Goal: Task Accomplishment & Management: Complete application form

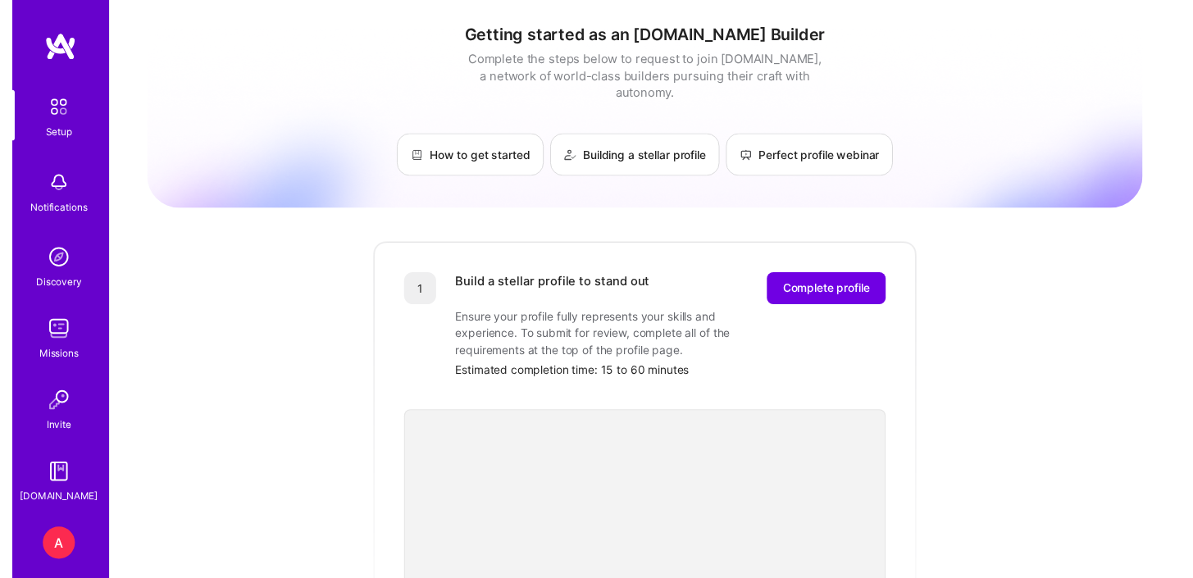
scroll to position [69, 0]
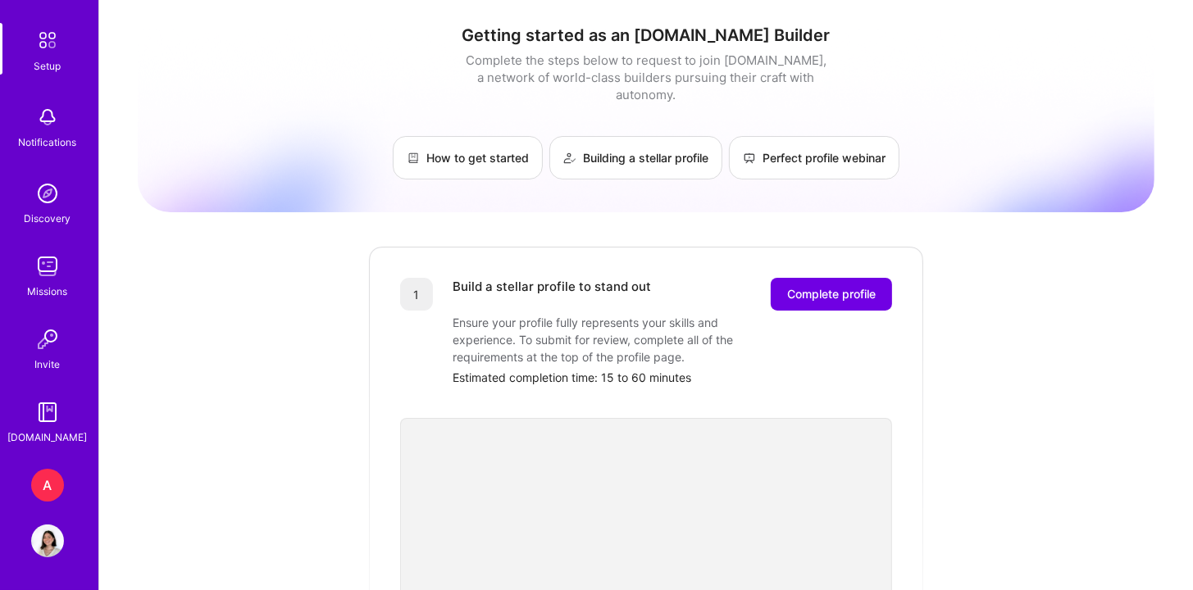
click at [48, 494] on div "A" at bounding box center [47, 485] width 33 height 33
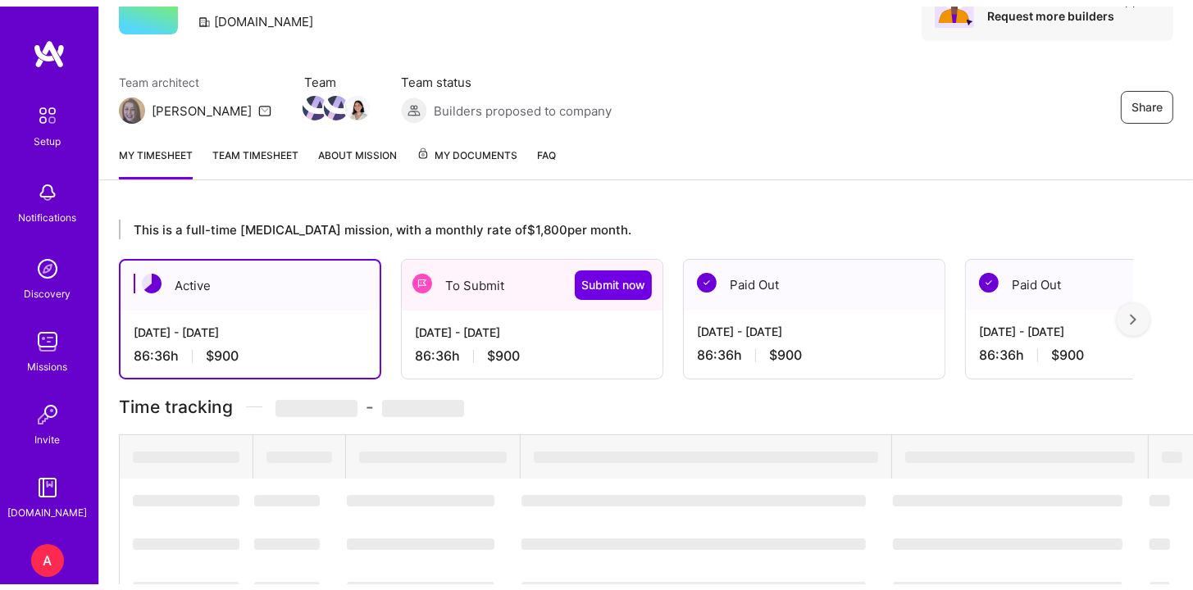
scroll to position [206, 0]
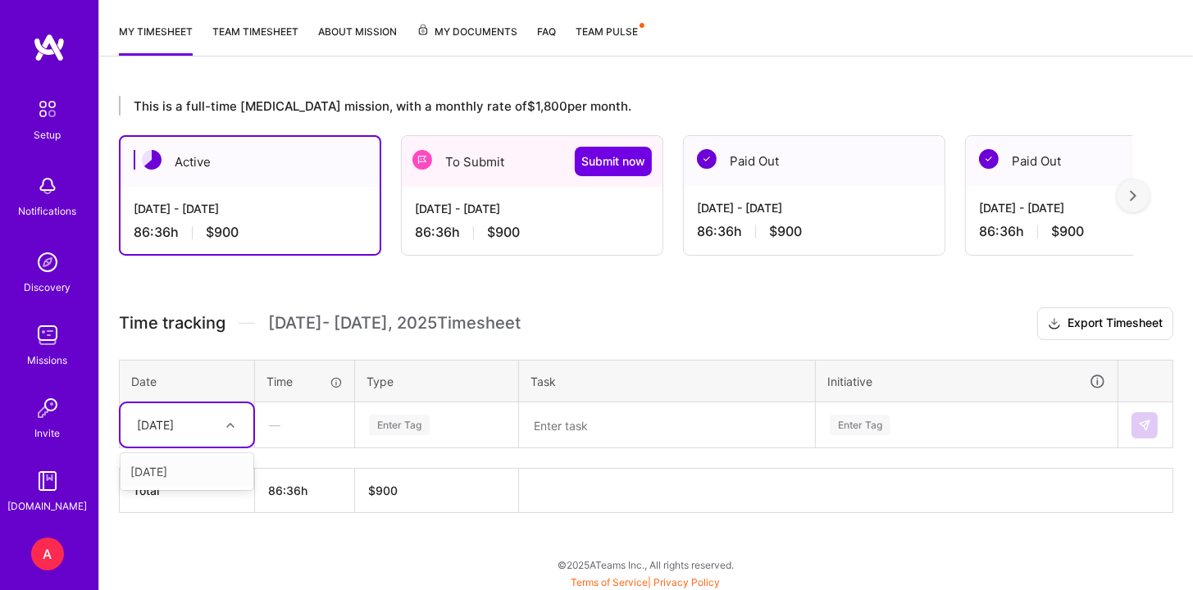
click at [232, 430] on div at bounding box center [232, 425] width 25 height 21
click at [231, 428] on div at bounding box center [232, 425] width 25 height 21
click at [484, 158] on div "To Submit Submit now" at bounding box center [532, 161] width 261 height 51
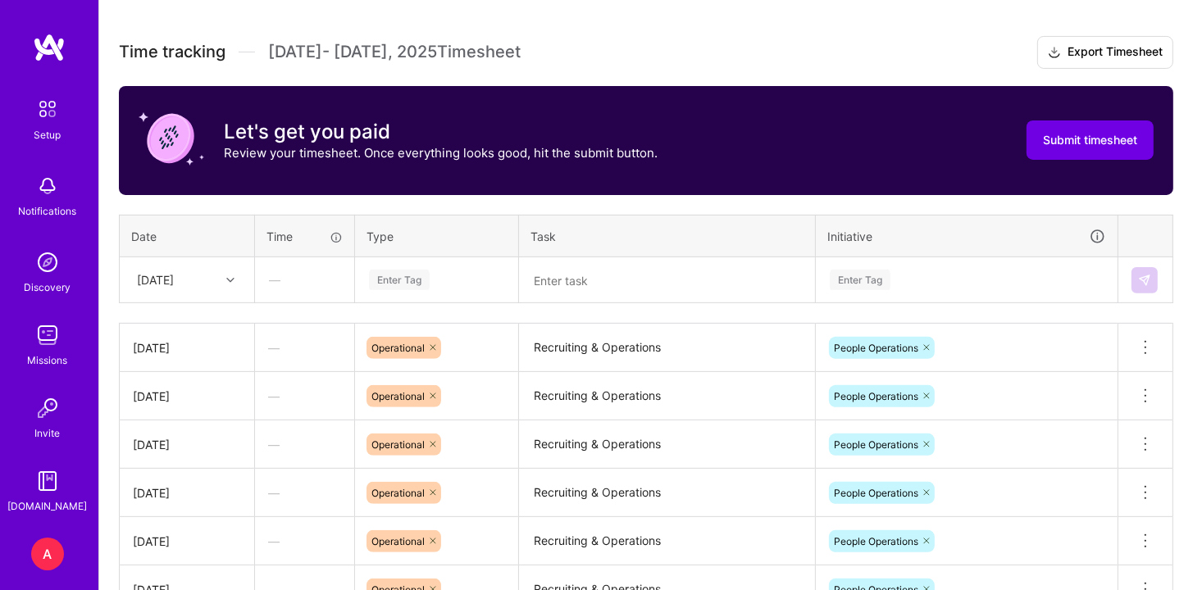
scroll to position [477, 0]
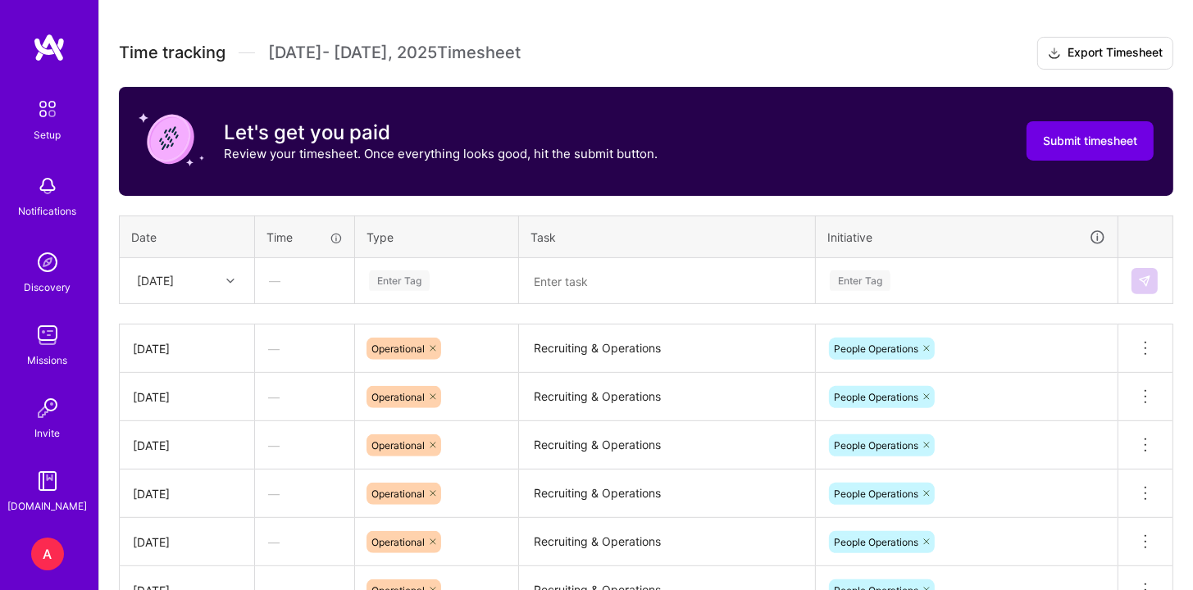
click at [231, 267] on div at bounding box center [232, 280] width 25 height 27
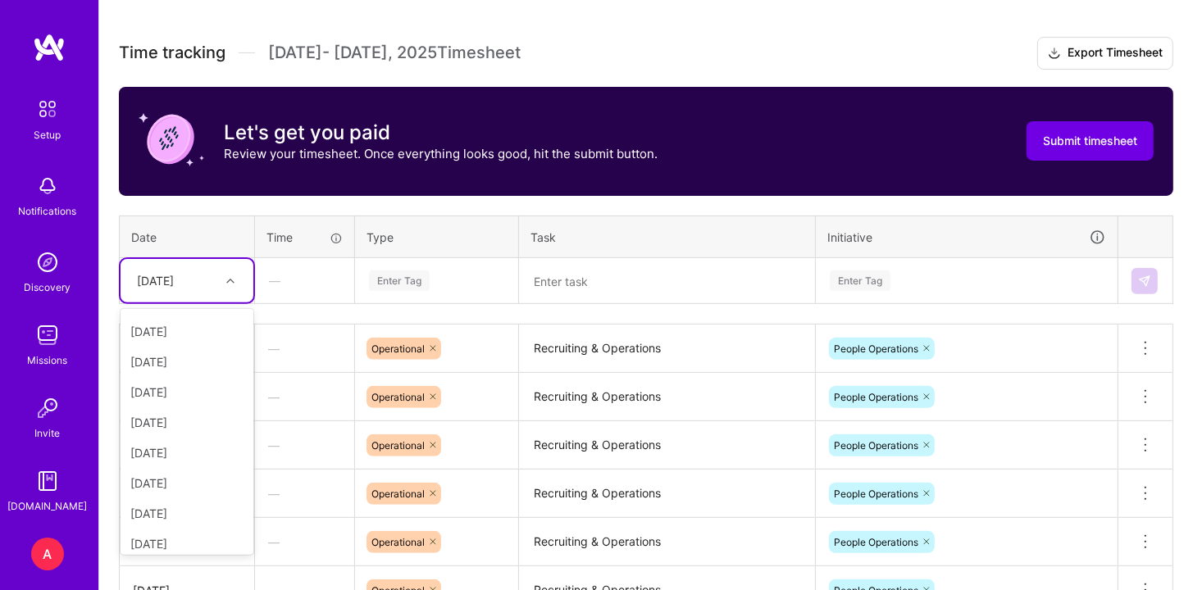
scroll to position [130, 0]
click at [187, 471] on div "[DATE]" at bounding box center [187, 471] width 133 height 30
click at [434, 260] on div "Enter Tag" at bounding box center [436, 281] width 161 height 43
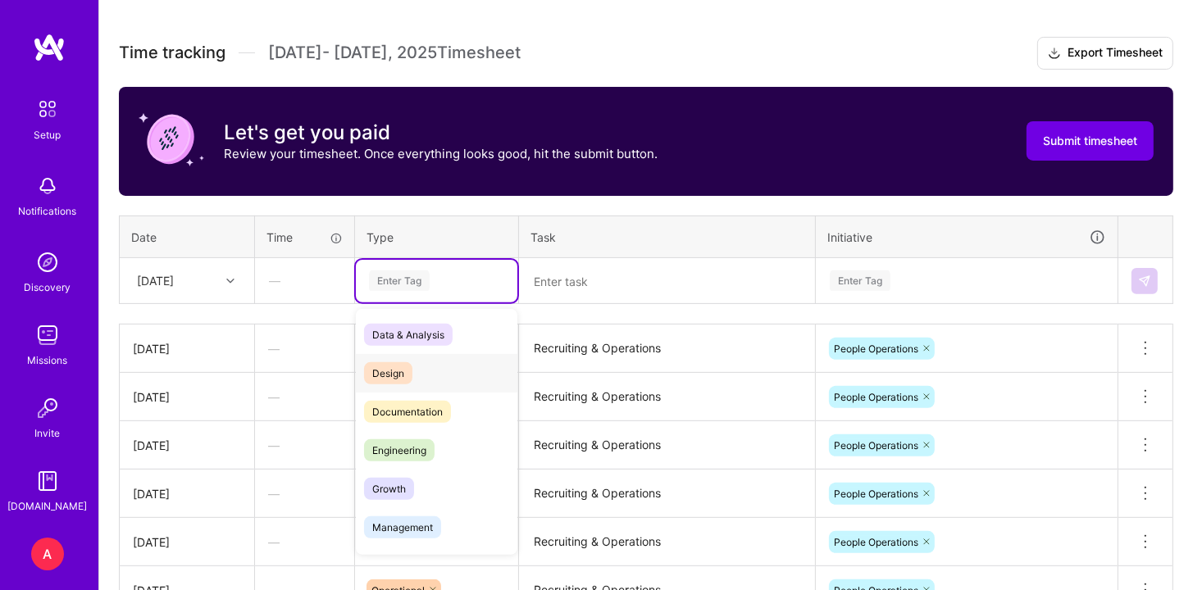
scroll to position [107, 0]
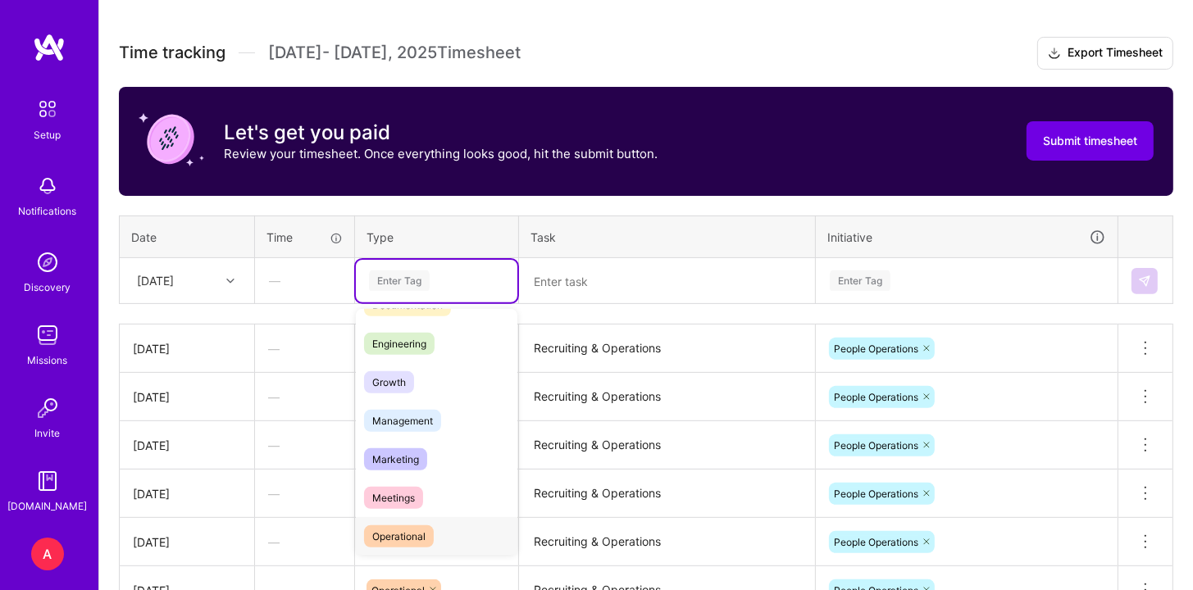
click at [426, 534] on span "Operational" at bounding box center [399, 536] width 70 height 22
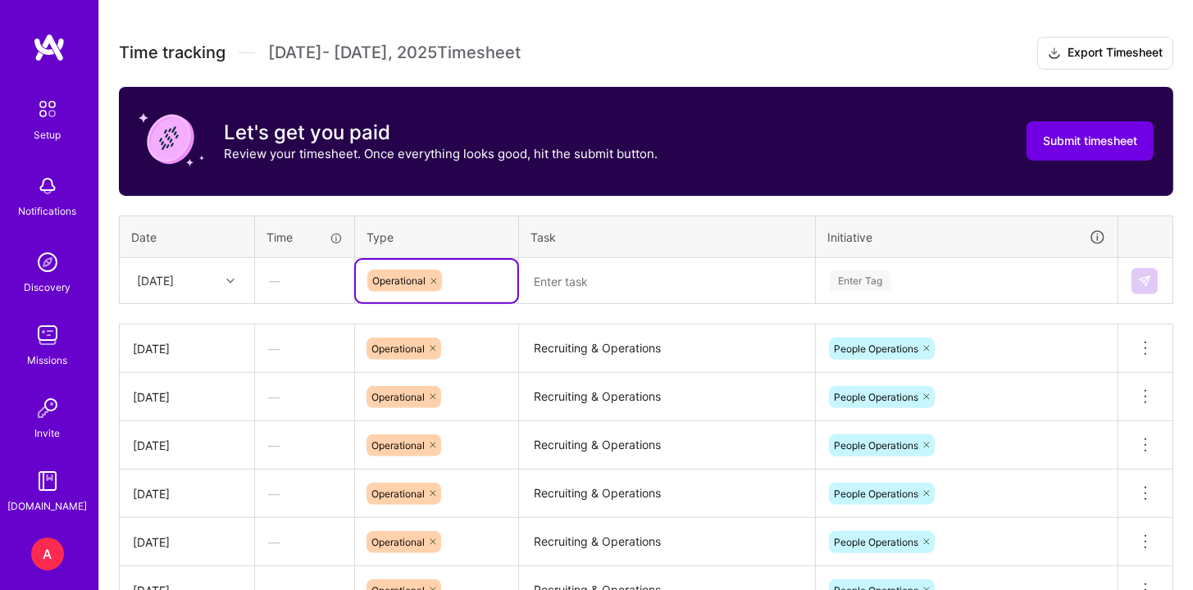
click at [643, 343] on textarea "Recruiting & Operations" at bounding box center [667, 348] width 293 height 45
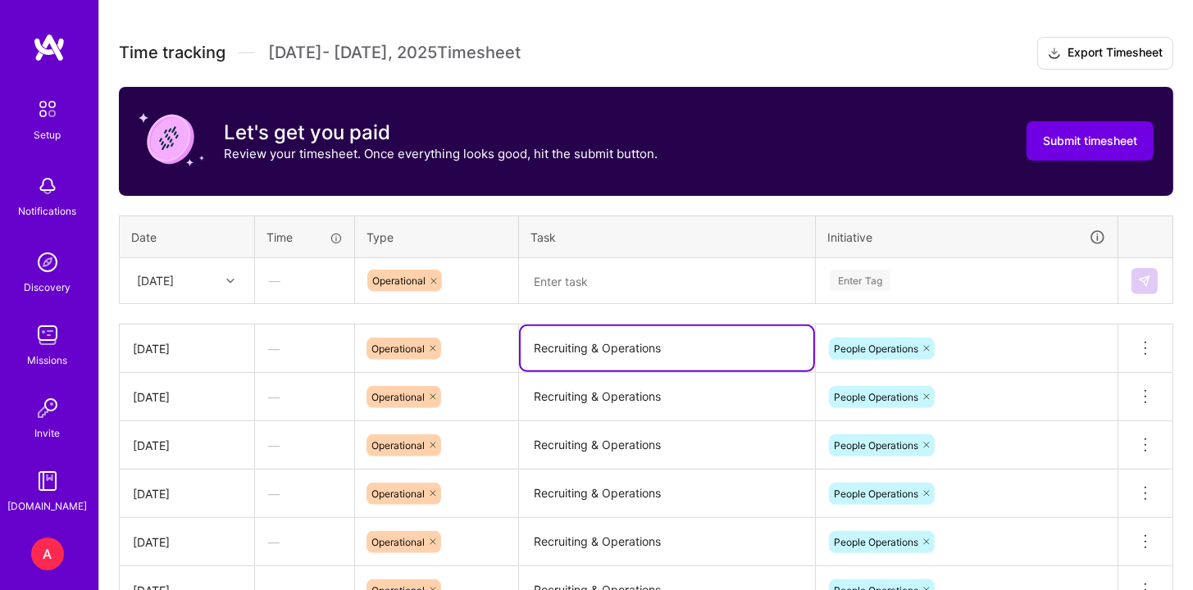
click at [643, 343] on textarea "Recruiting & Operations" at bounding box center [667, 348] width 293 height 44
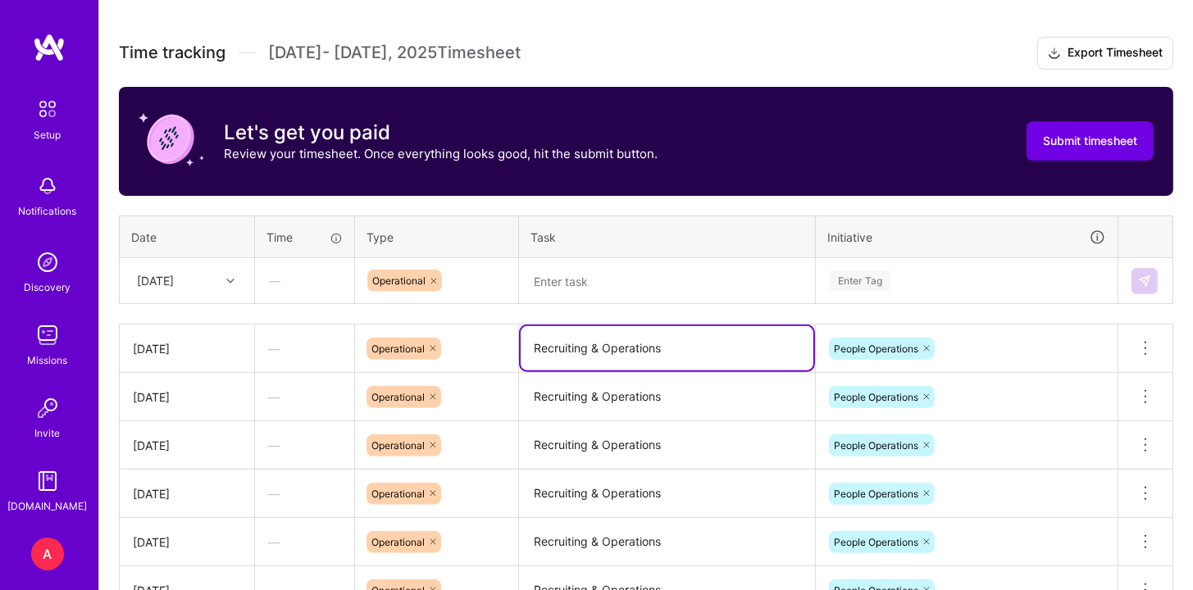
click at [671, 275] on textarea at bounding box center [667, 281] width 293 height 43
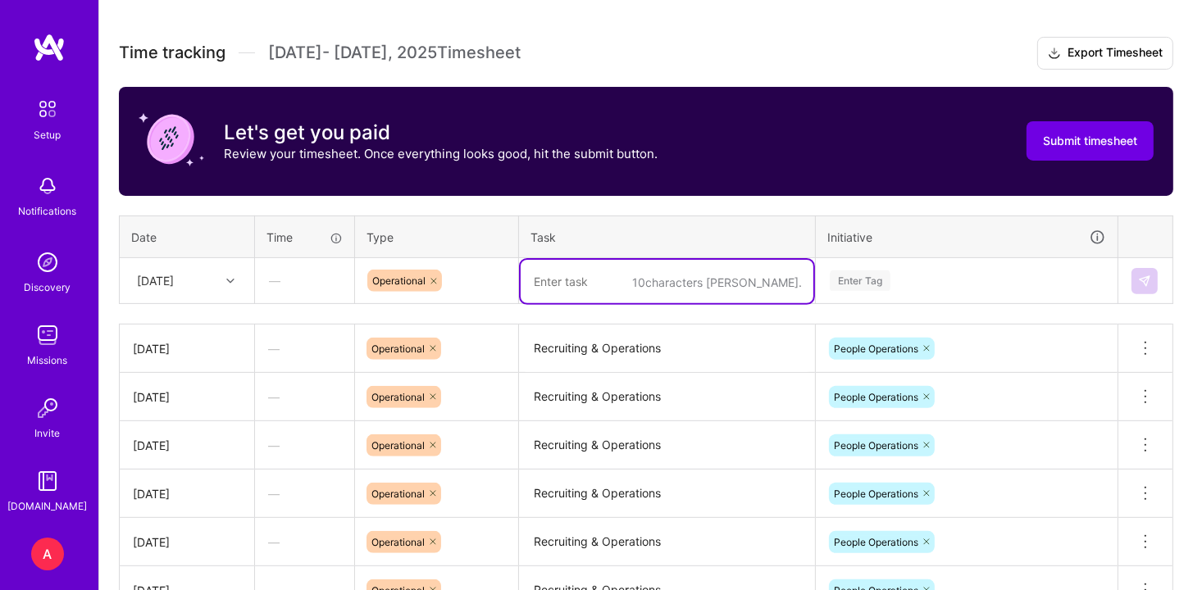
paste textarea "Recruiting & Operations"
type textarea "Recruiting & Operations"
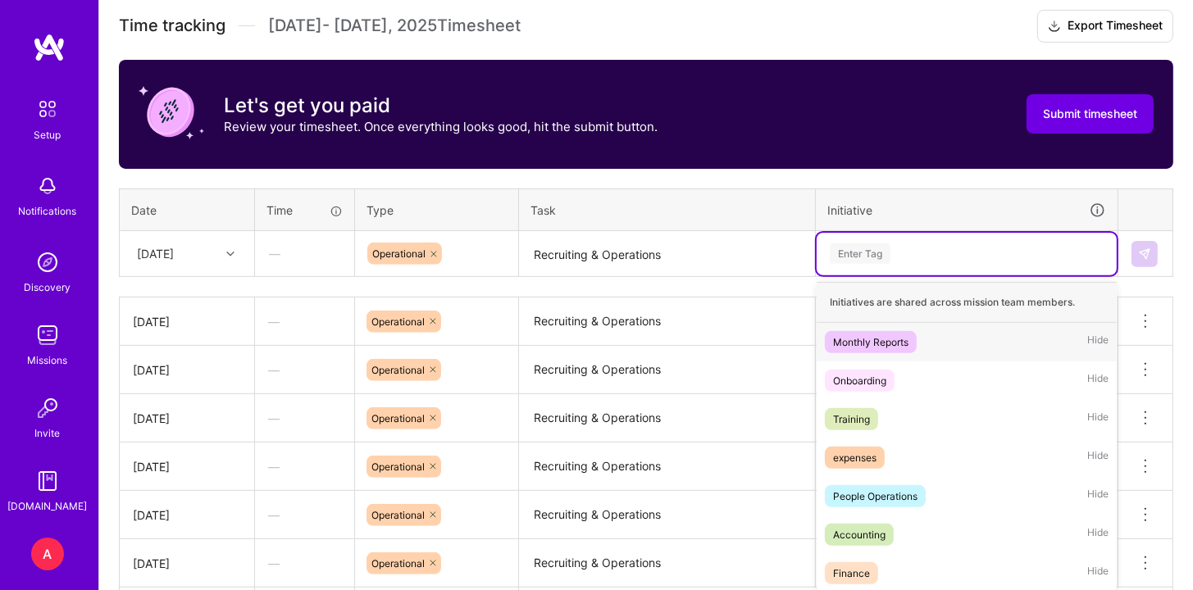
click at [933, 267] on div "Enter Tag" at bounding box center [966, 254] width 300 height 43
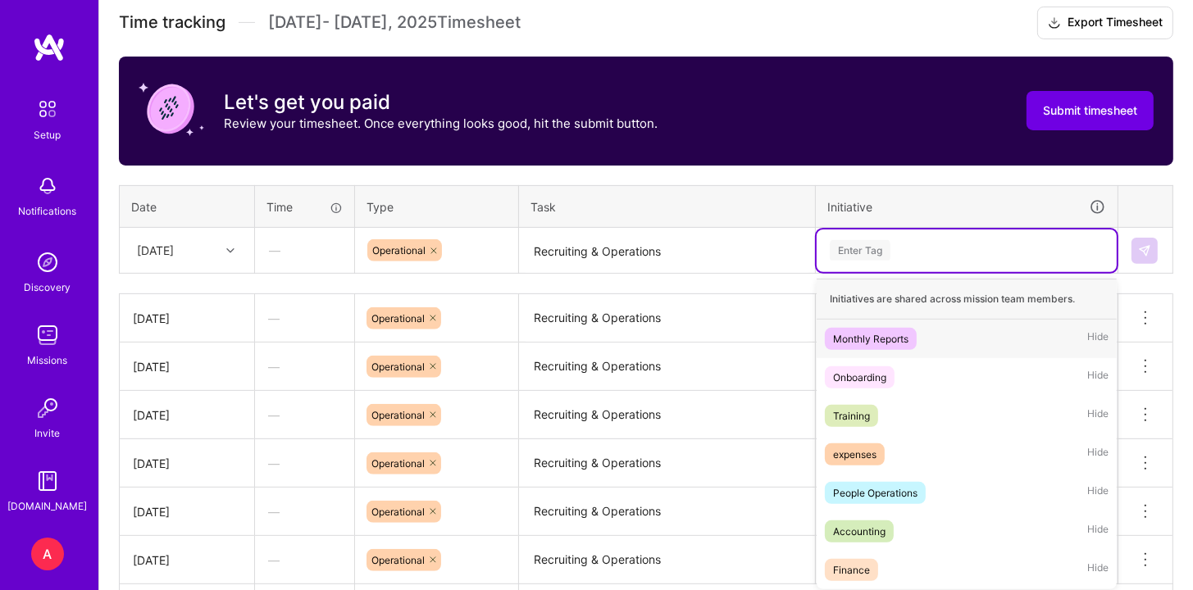
scroll to position [510, 0]
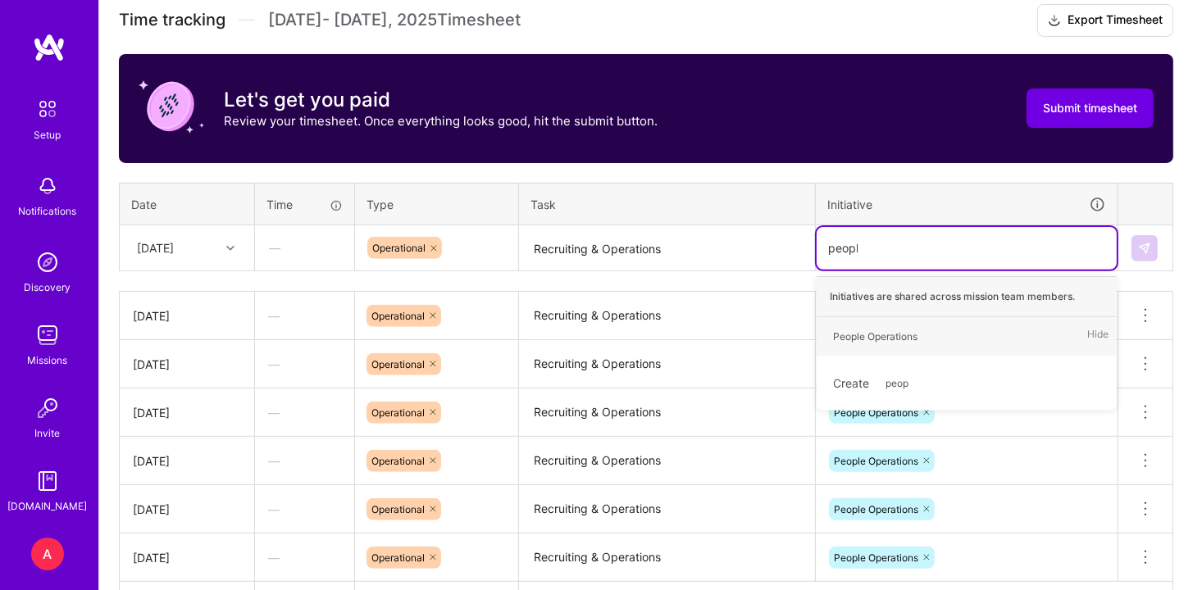
type input "people"
click at [932, 343] on div "People Operations Hide" at bounding box center [966, 336] width 300 height 39
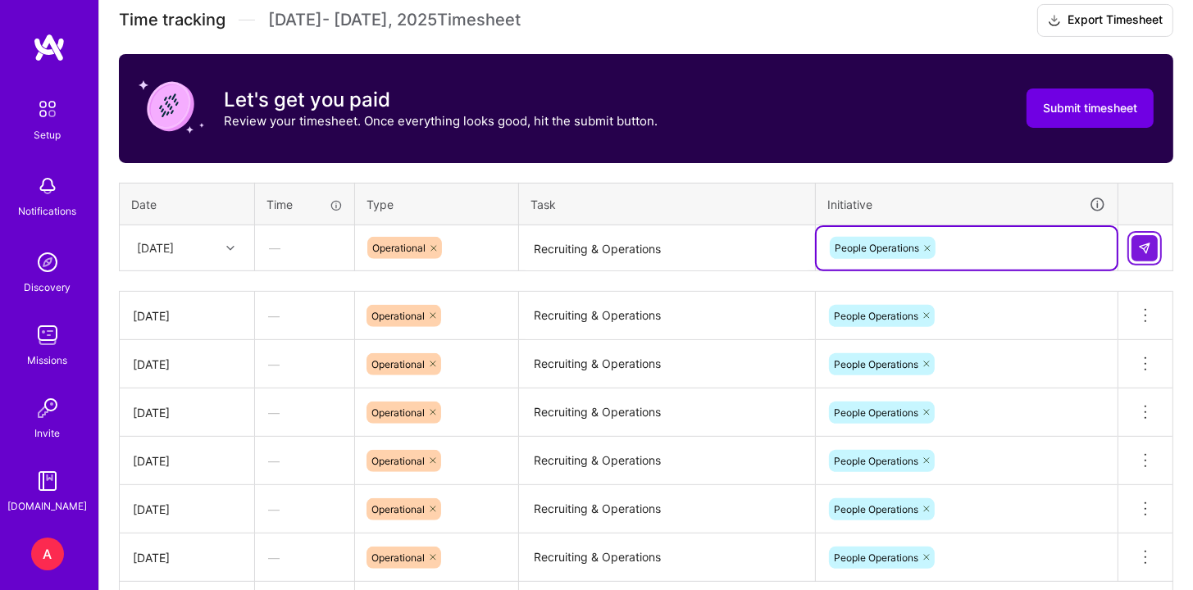
click at [1141, 242] on img at bounding box center [1144, 248] width 13 height 13
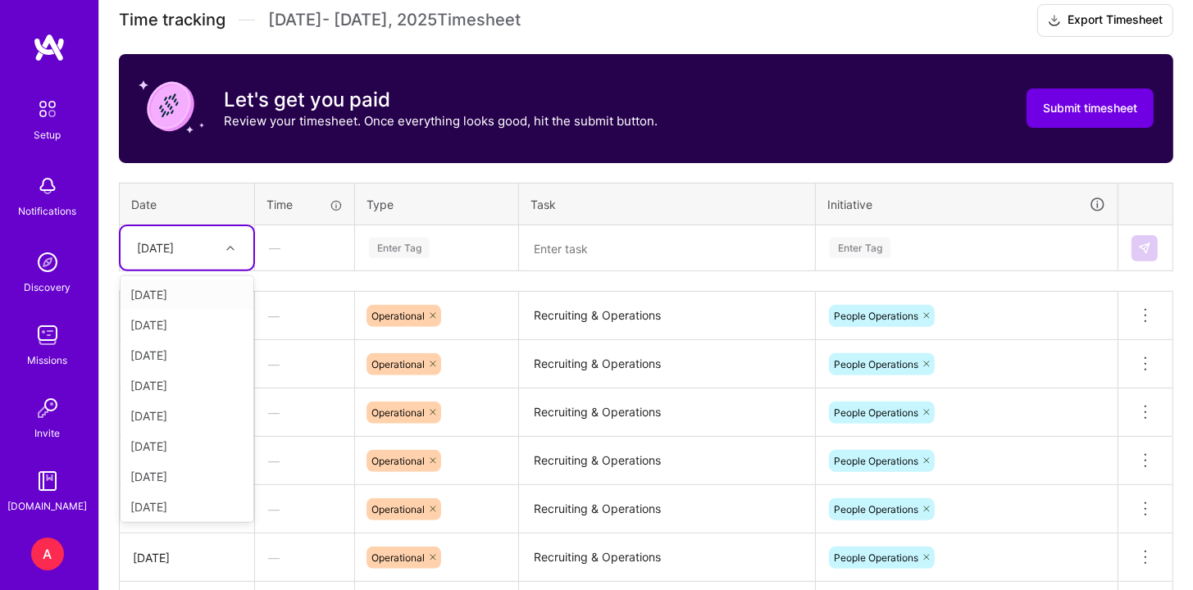
click at [154, 256] on div "[DATE]" at bounding box center [174, 247] width 91 height 27
click at [198, 412] on div "[DATE]" at bounding box center [187, 413] width 133 height 30
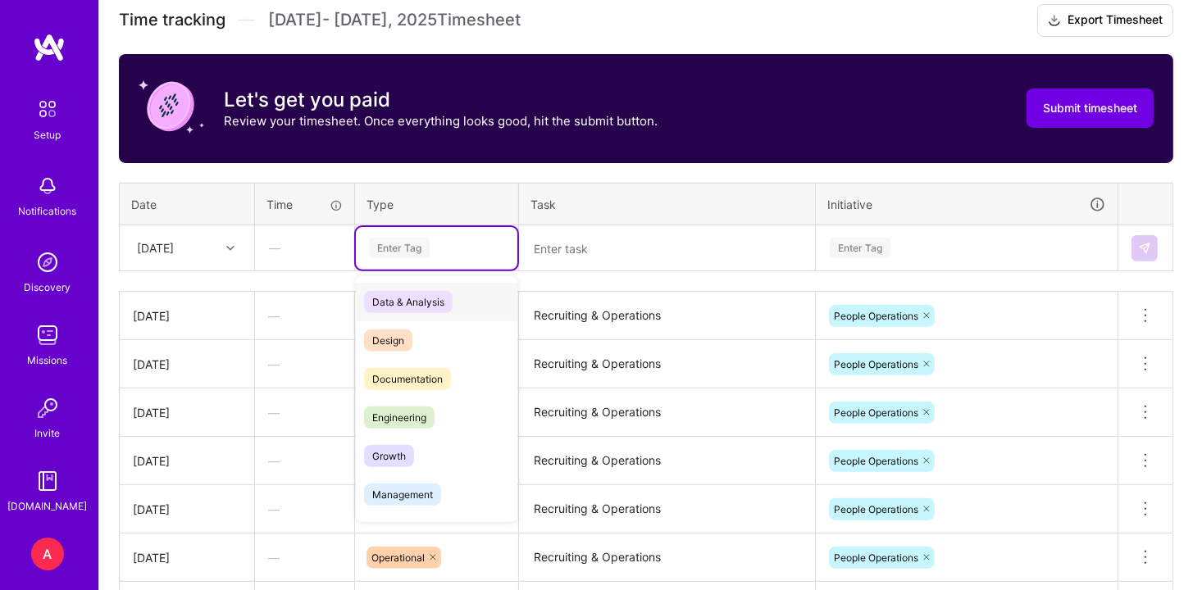
click at [442, 248] on div "Enter Tag" at bounding box center [436, 248] width 139 height 20
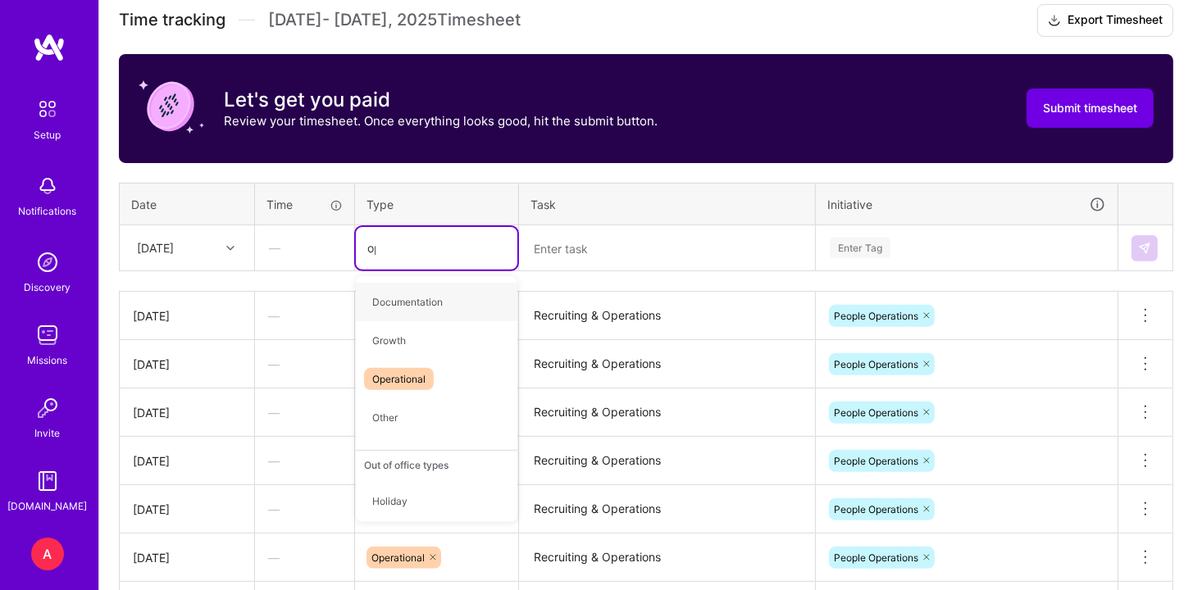
type input "ope"
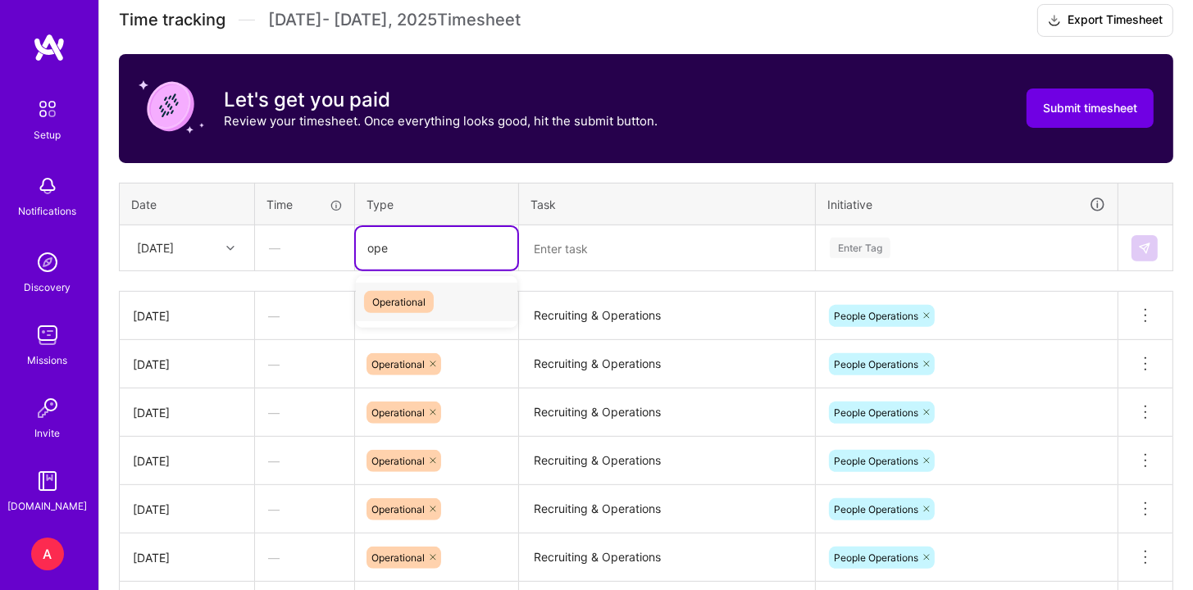
click at [453, 307] on div "Operational" at bounding box center [436, 302] width 161 height 39
click at [610, 262] on textarea at bounding box center [667, 248] width 293 height 43
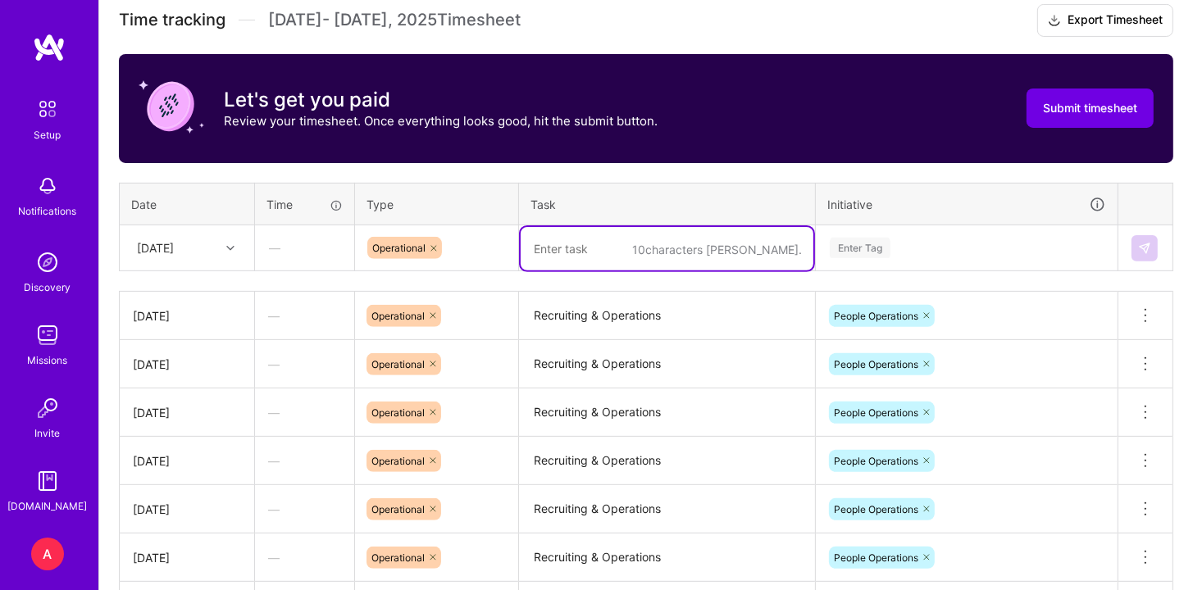
paste textarea "Recruiting & Operations"
type textarea "Recruiting & Operations"
click at [919, 255] on div "Enter Tag" at bounding box center [966, 248] width 277 height 20
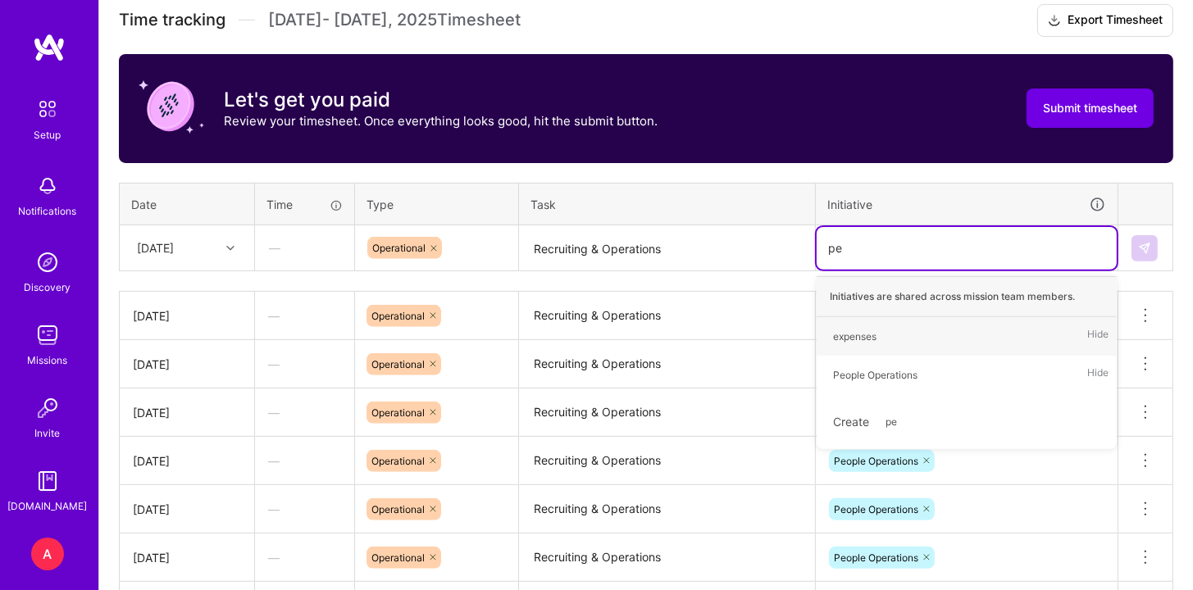
type input "peo"
click at [919, 338] on span "People Operations" at bounding box center [875, 336] width 101 height 22
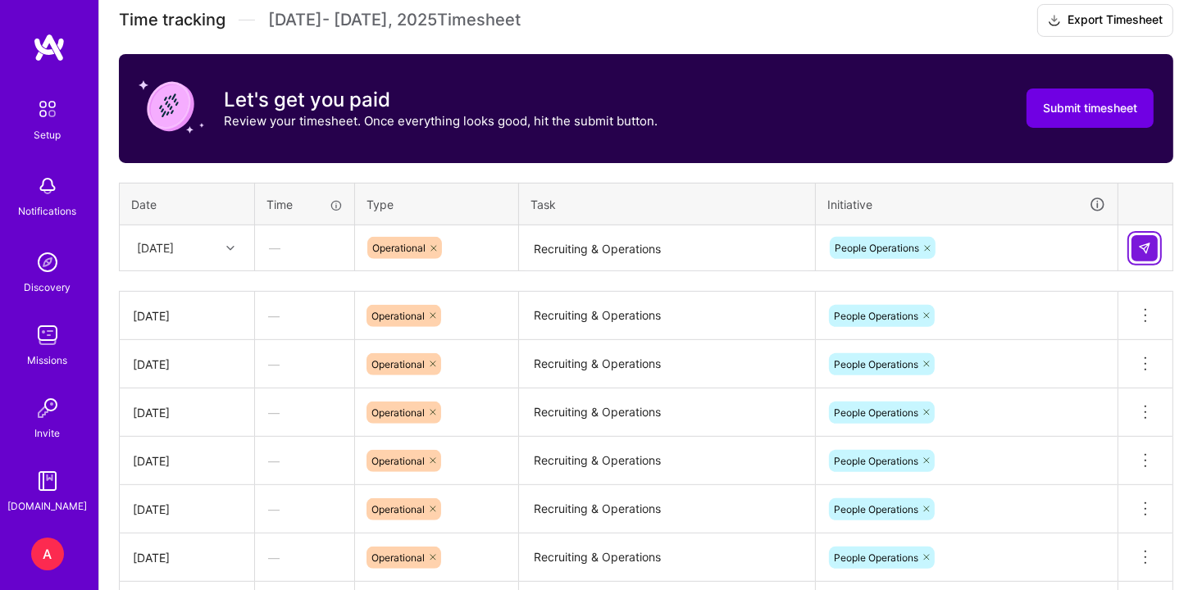
click at [1146, 250] on img at bounding box center [1144, 248] width 13 height 13
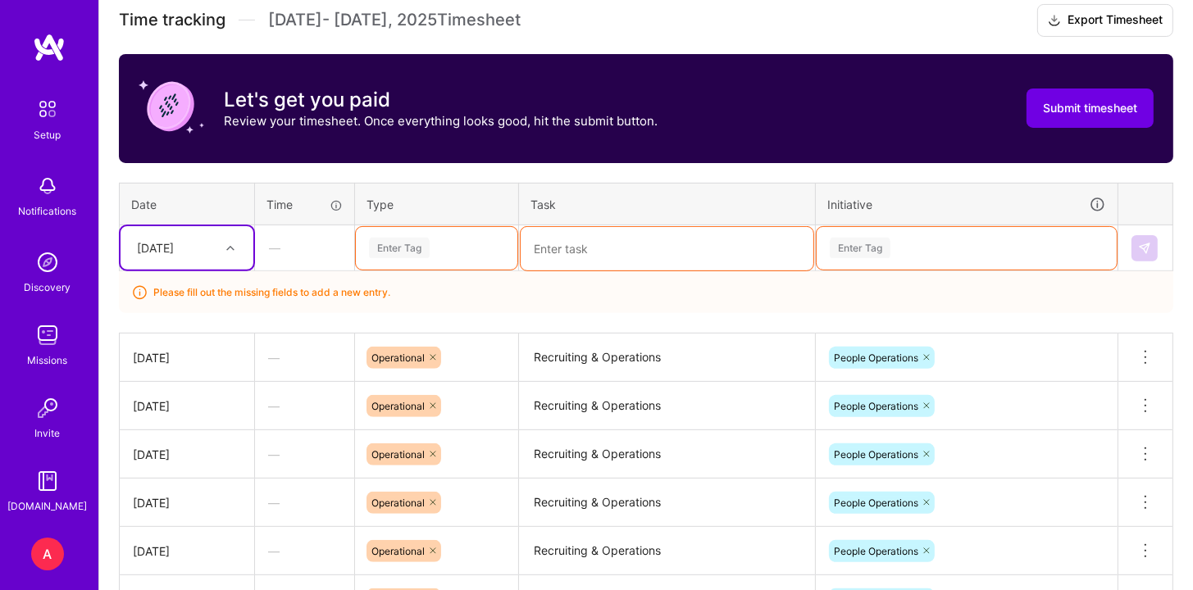
click at [233, 244] on icon at bounding box center [230, 248] width 8 height 8
click at [204, 412] on div "[DATE]" at bounding box center [187, 421] width 133 height 30
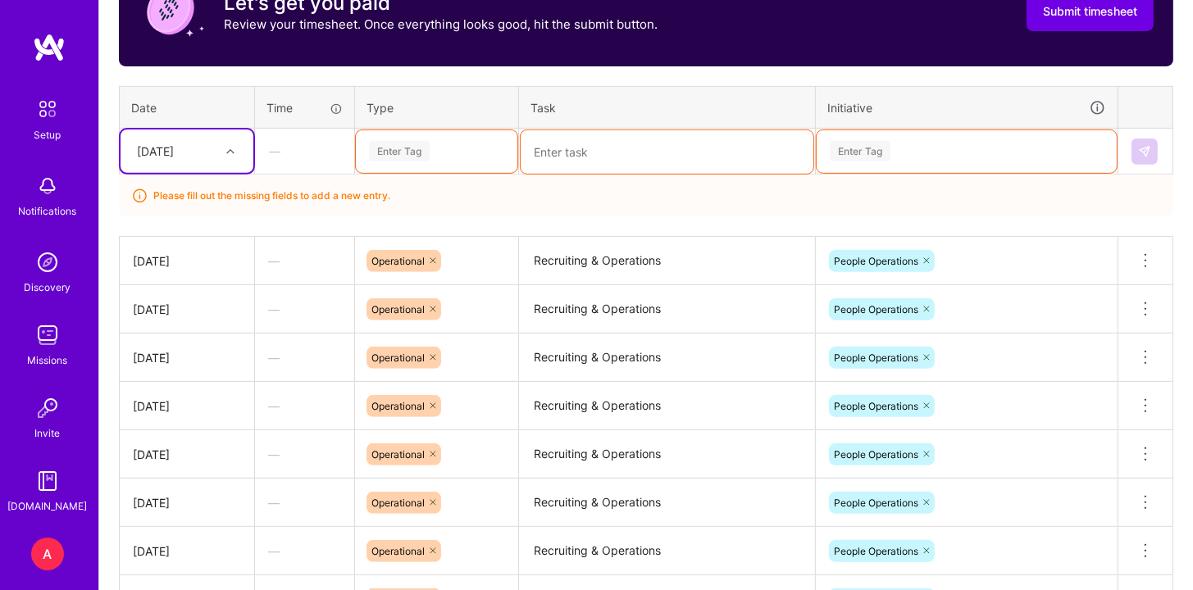
click at [216, 150] on div "[DATE]" at bounding box center [174, 151] width 91 height 27
click at [197, 380] on div "[DATE]" at bounding box center [187, 384] width 133 height 30
click at [461, 143] on div "Enter Tag" at bounding box center [436, 151] width 139 height 20
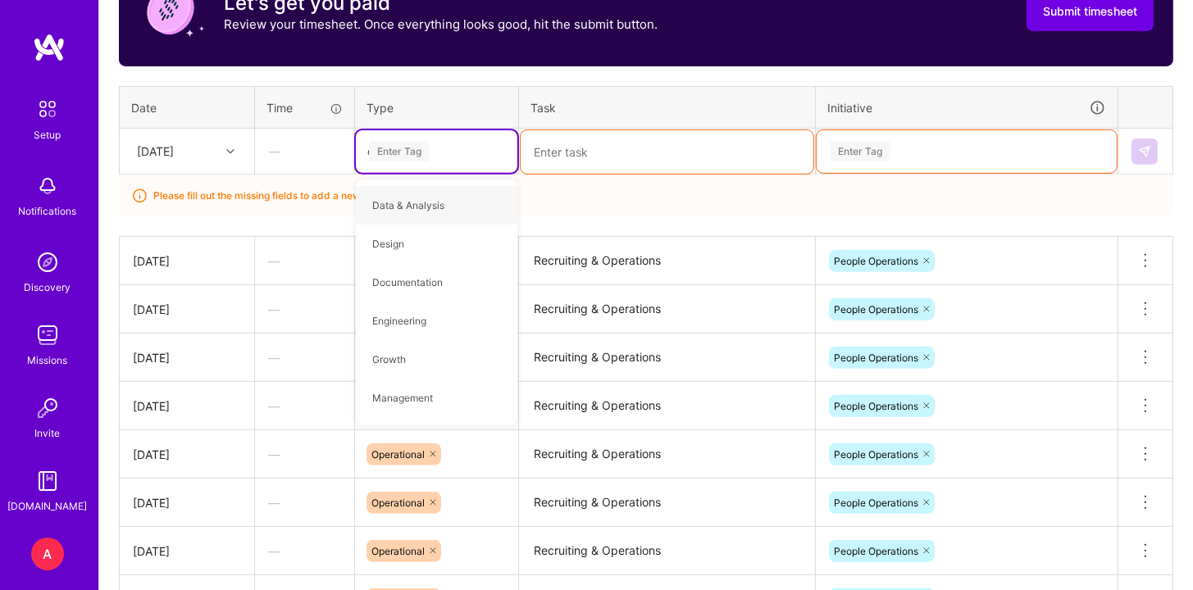
type input "op"
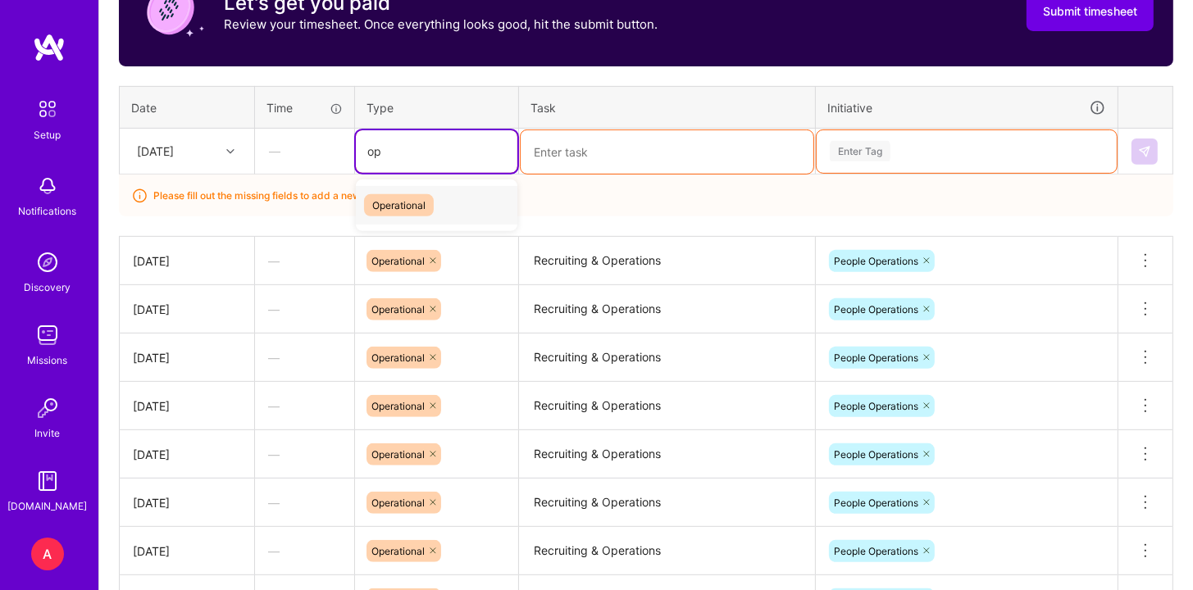
click at [462, 196] on div "Operational" at bounding box center [436, 205] width 161 height 39
click at [590, 158] on textarea at bounding box center [667, 151] width 293 height 43
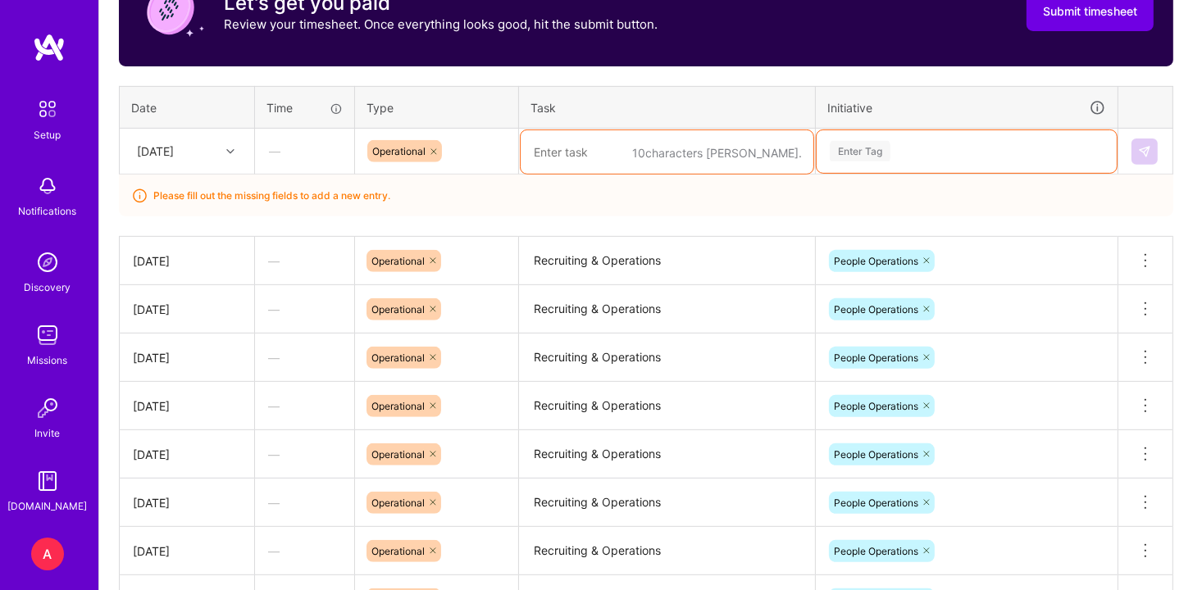
paste textarea "Recruiting & Operations"
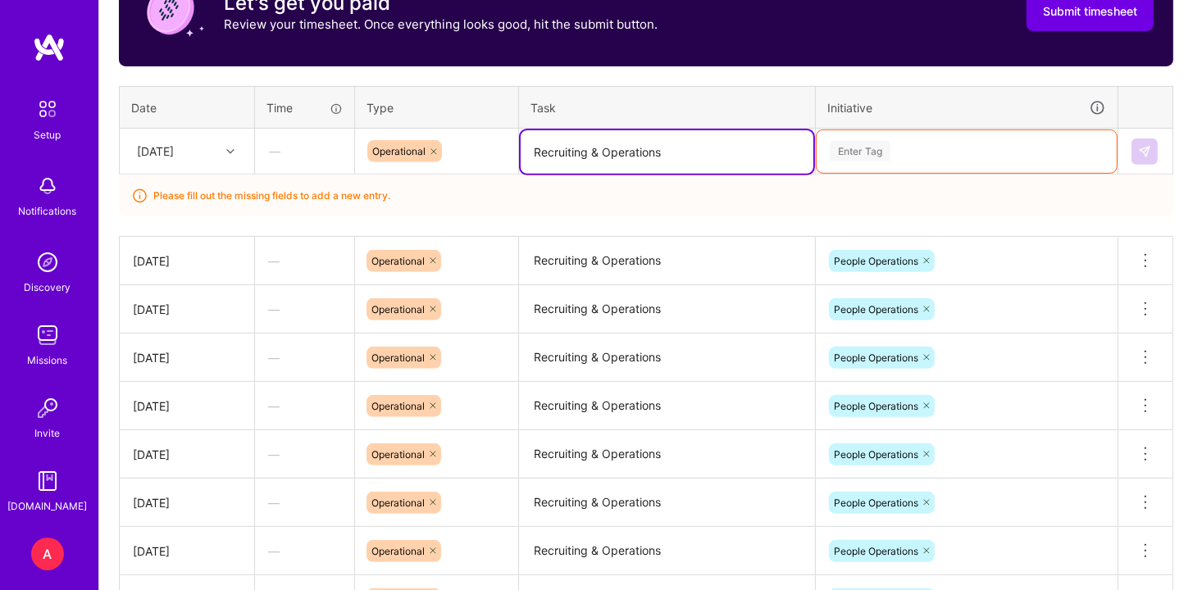
type textarea "Recruiting & Operations"
click at [921, 153] on div "Enter Tag" at bounding box center [966, 151] width 277 height 20
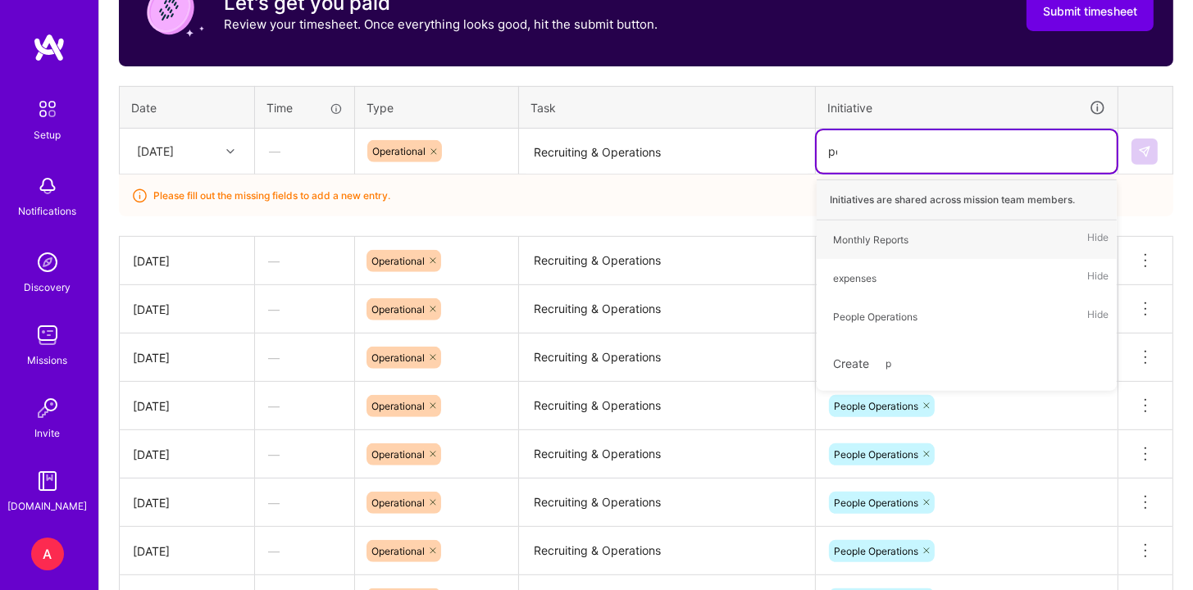
type input "peo"
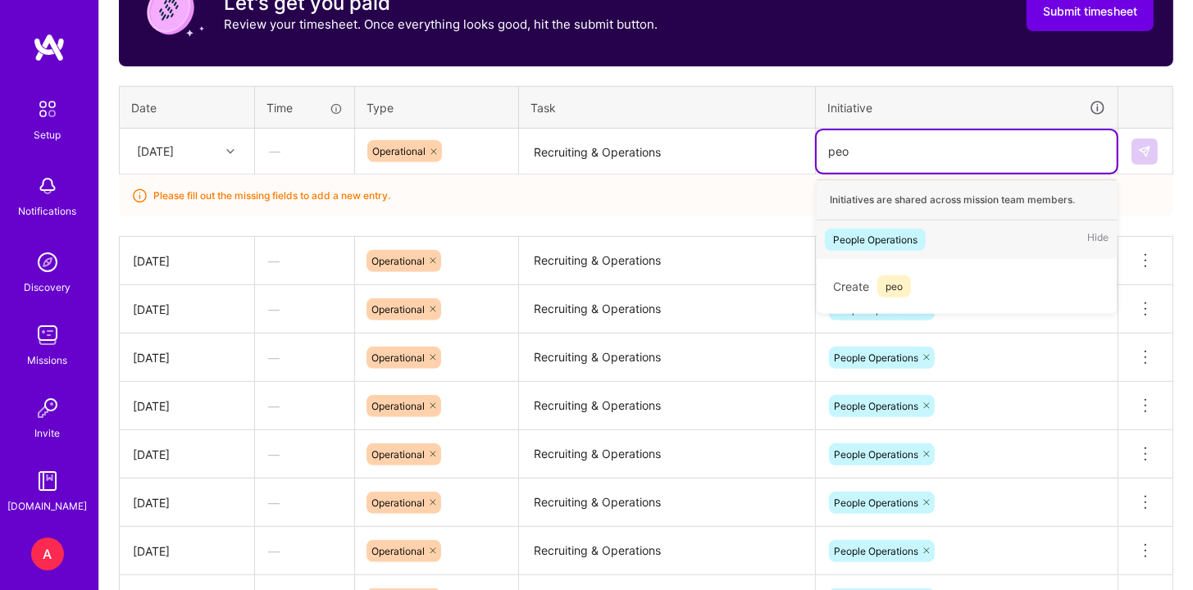
click at [935, 225] on div "People Operations Hide" at bounding box center [966, 240] width 300 height 39
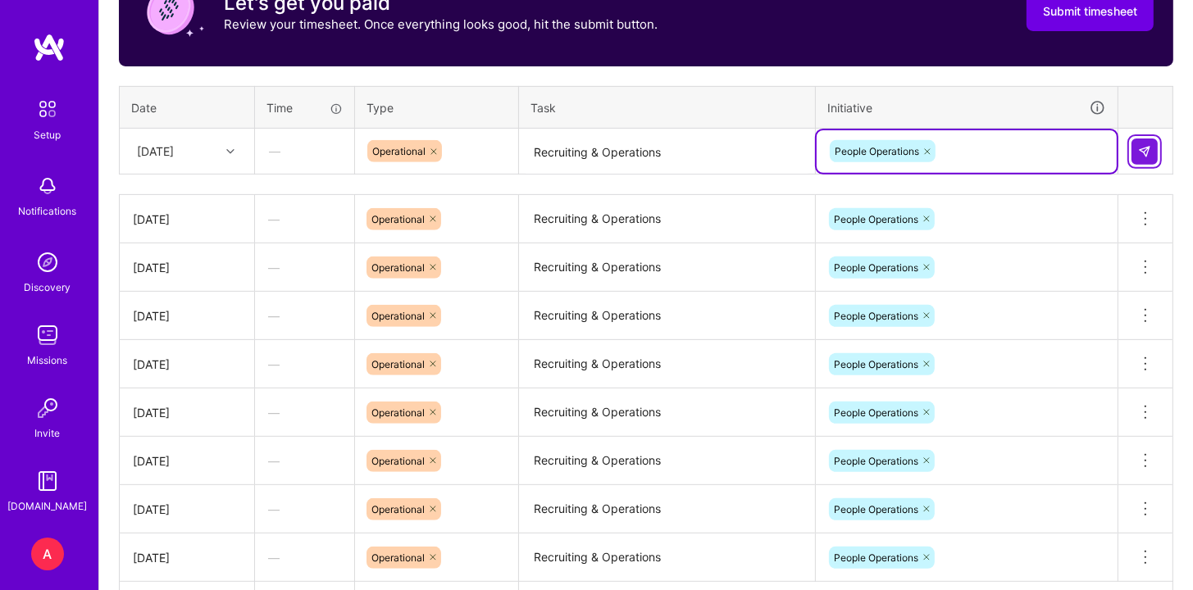
click at [1151, 147] on img at bounding box center [1144, 151] width 13 height 13
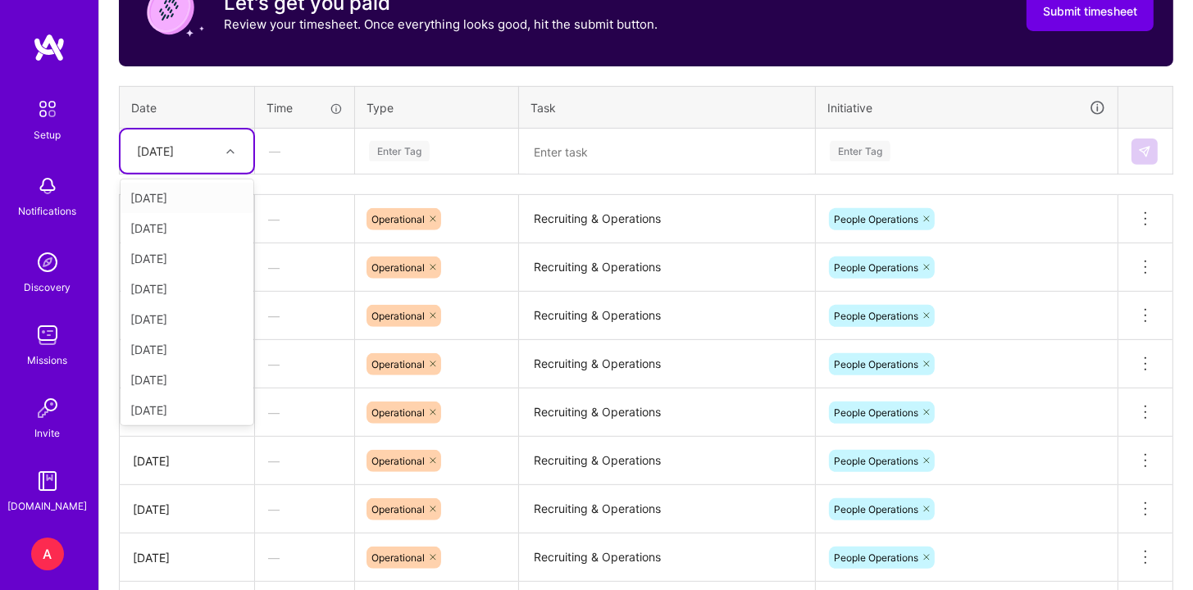
click at [225, 141] on div at bounding box center [232, 151] width 25 height 21
click at [203, 379] on div "[DATE]" at bounding box center [187, 377] width 133 height 30
click at [424, 152] on div "Enter Tag" at bounding box center [399, 151] width 61 height 25
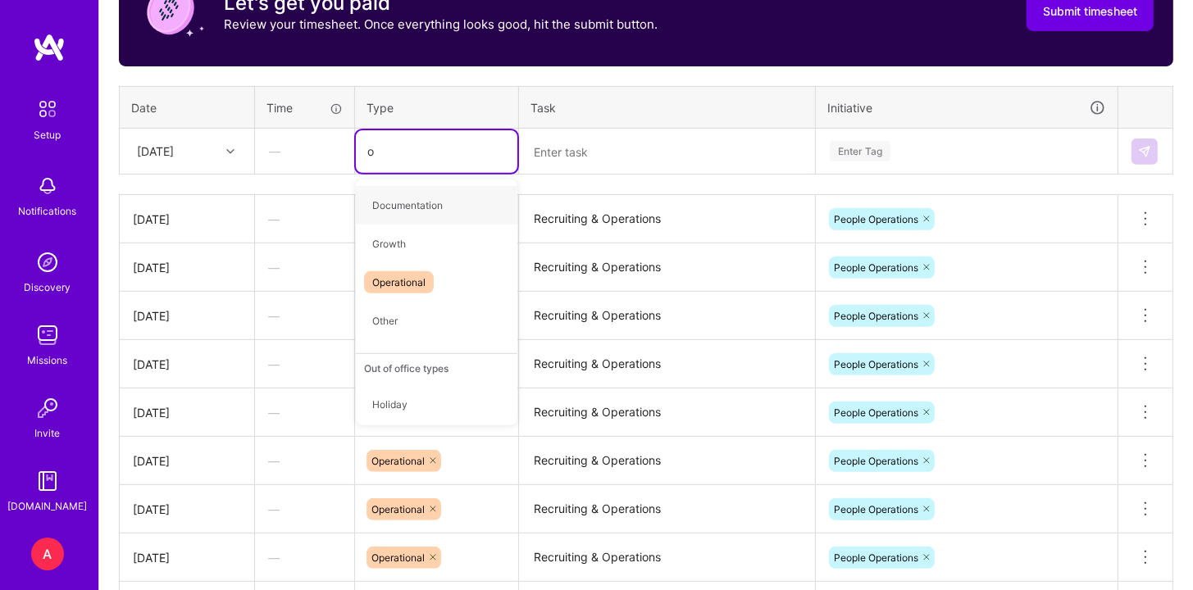
type input "op"
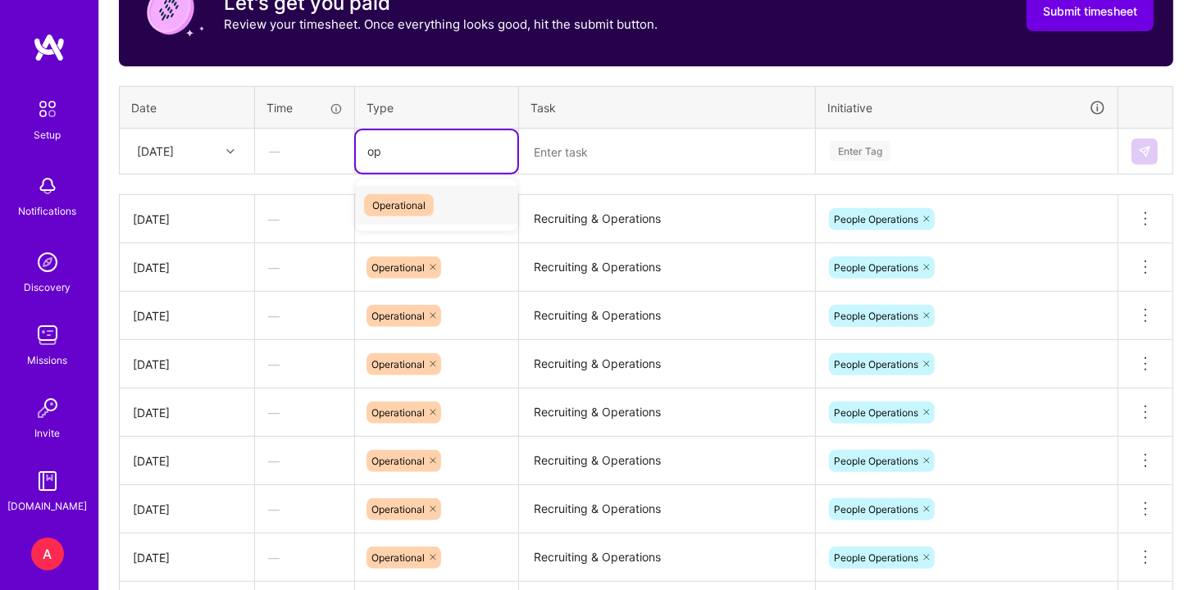
click at [473, 204] on div "Operational" at bounding box center [436, 205] width 161 height 39
click at [580, 159] on textarea at bounding box center [667, 151] width 293 height 43
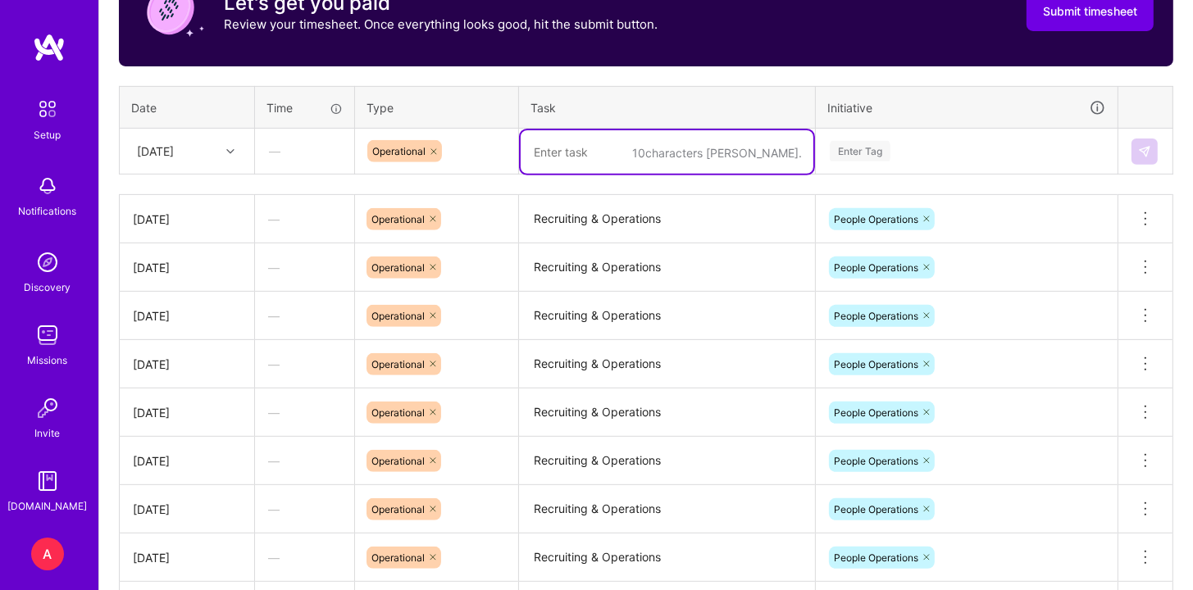
paste textarea "Recruiting & Operations"
type textarea "Recruiting & Operations"
click at [912, 143] on div "Enter Tag" at bounding box center [966, 151] width 277 height 20
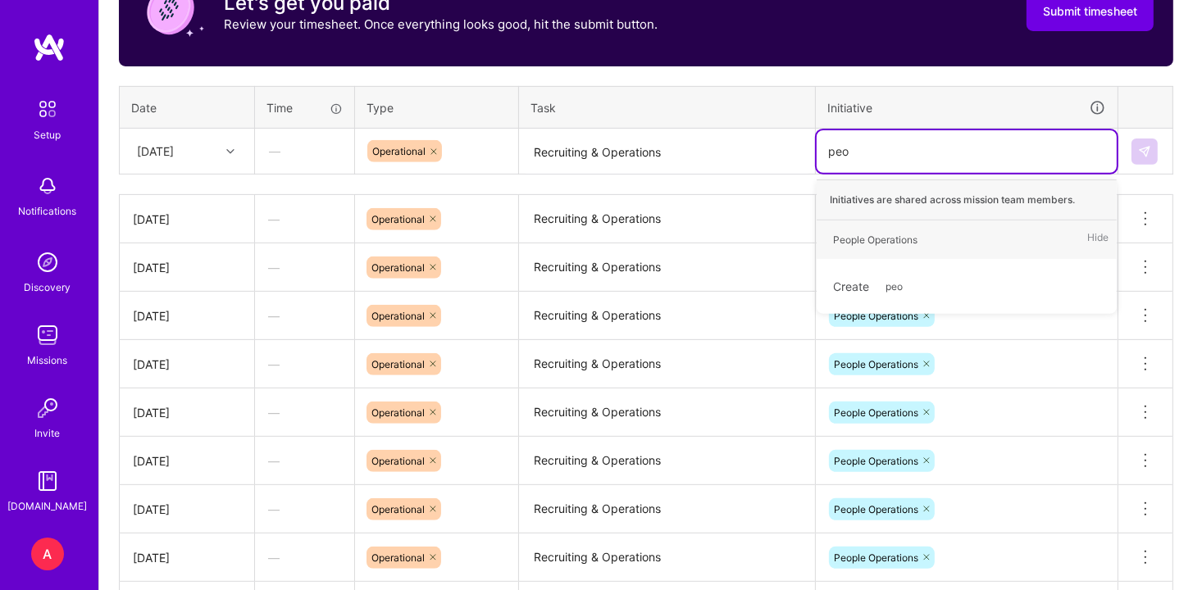
type input "peop"
click at [989, 233] on div "People Operations Hide" at bounding box center [966, 240] width 300 height 39
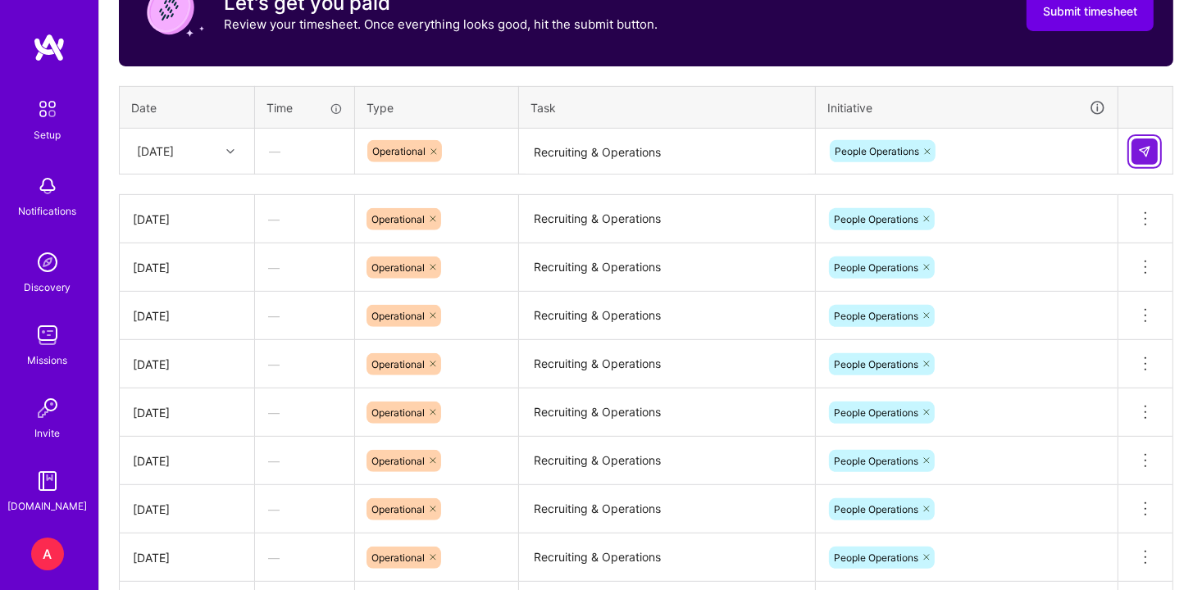
click at [1138, 154] on img at bounding box center [1144, 151] width 13 height 13
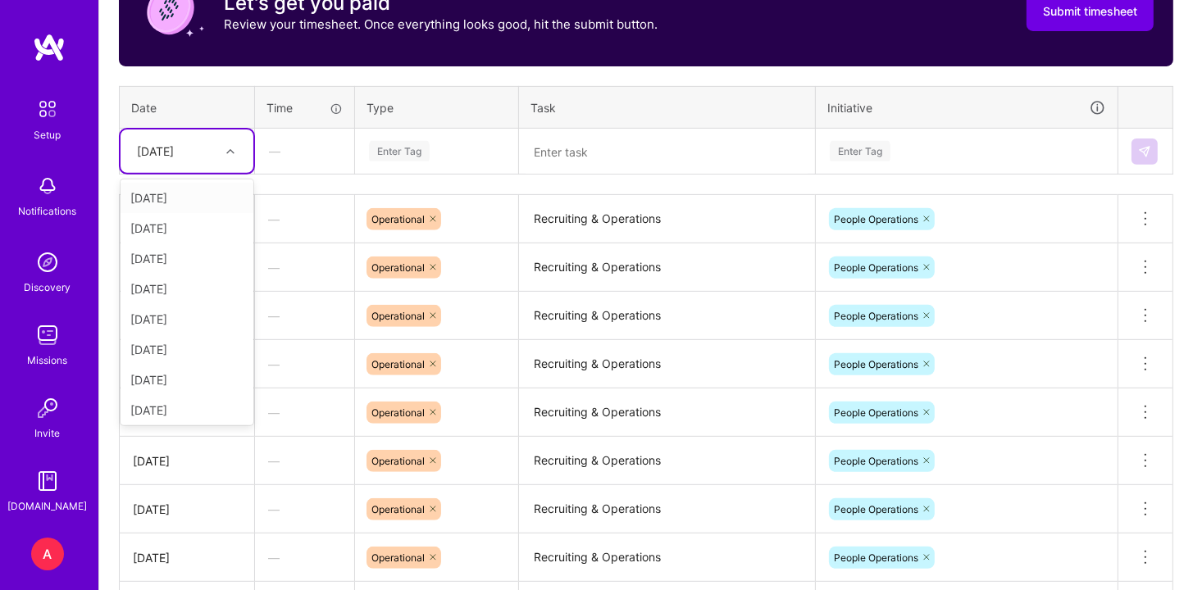
click at [249, 145] on div "[DATE]" at bounding box center [187, 151] width 133 height 43
click at [173, 412] on div "[DATE]" at bounding box center [187, 407] width 133 height 30
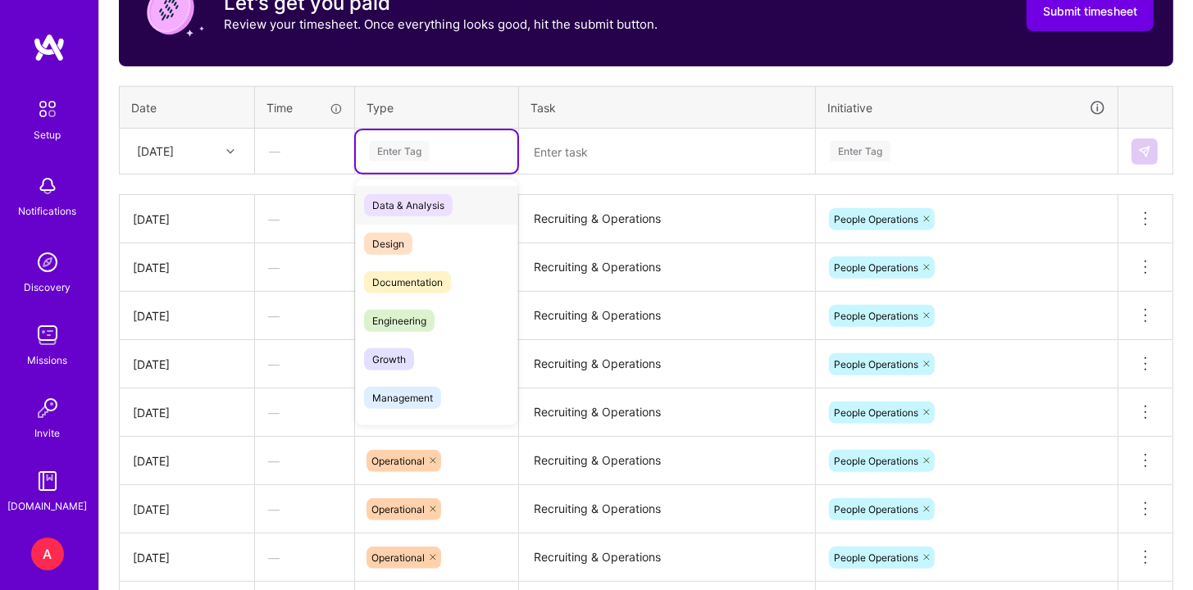
click at [430, 150] on div "Enter Tag" at bounding box center [436, 151] width 139 height 20
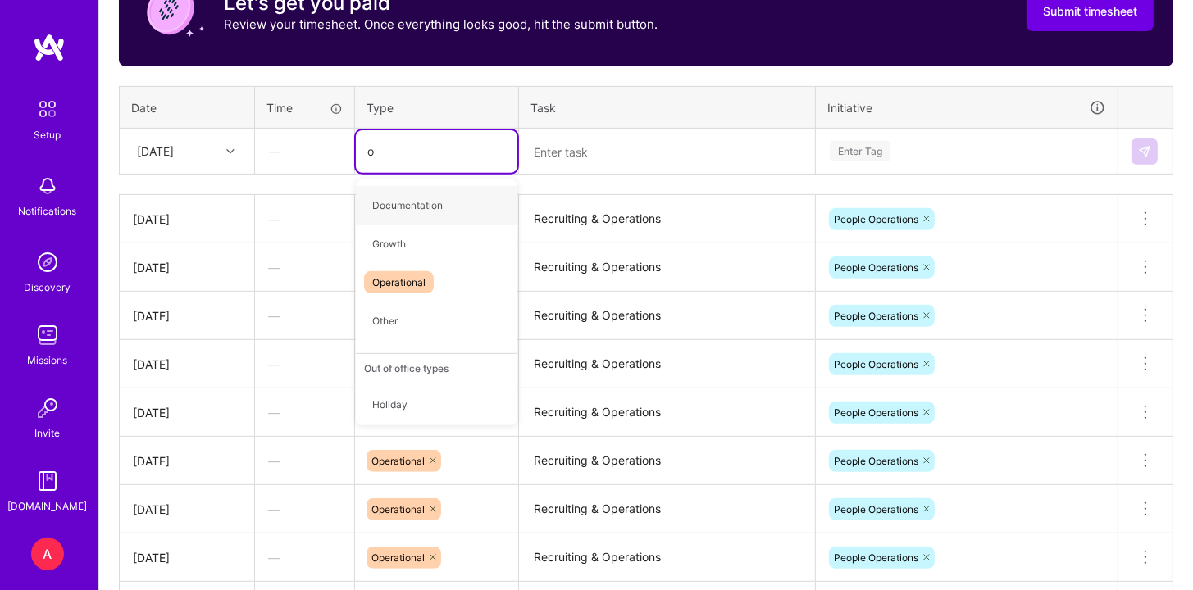
type input "op"
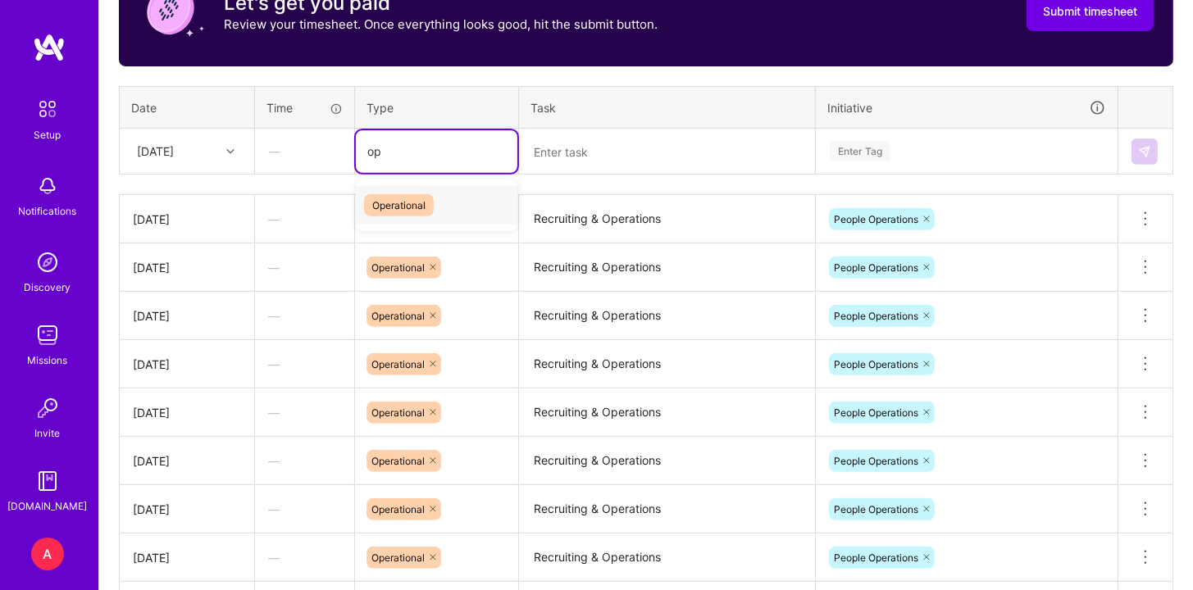
click at [501, 220] on div "Operational" at bounding box center [436, 205] width 161 height 39
click at [591, 160] on textarea at bounding box center [667, 151] width 293 height 43
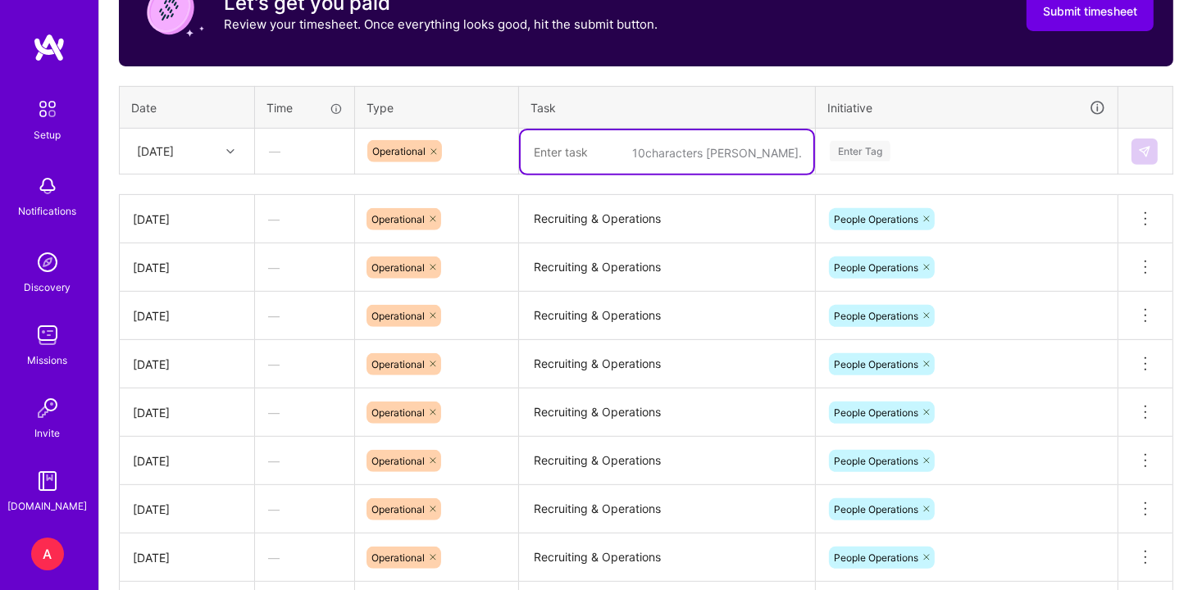
paste textarea "Recruiting & Operations"
type textarea "Recruiting & Operations"
click at [908, 137] on div "Enter Tag" at bounding box center [966, 151] width 300 height 43
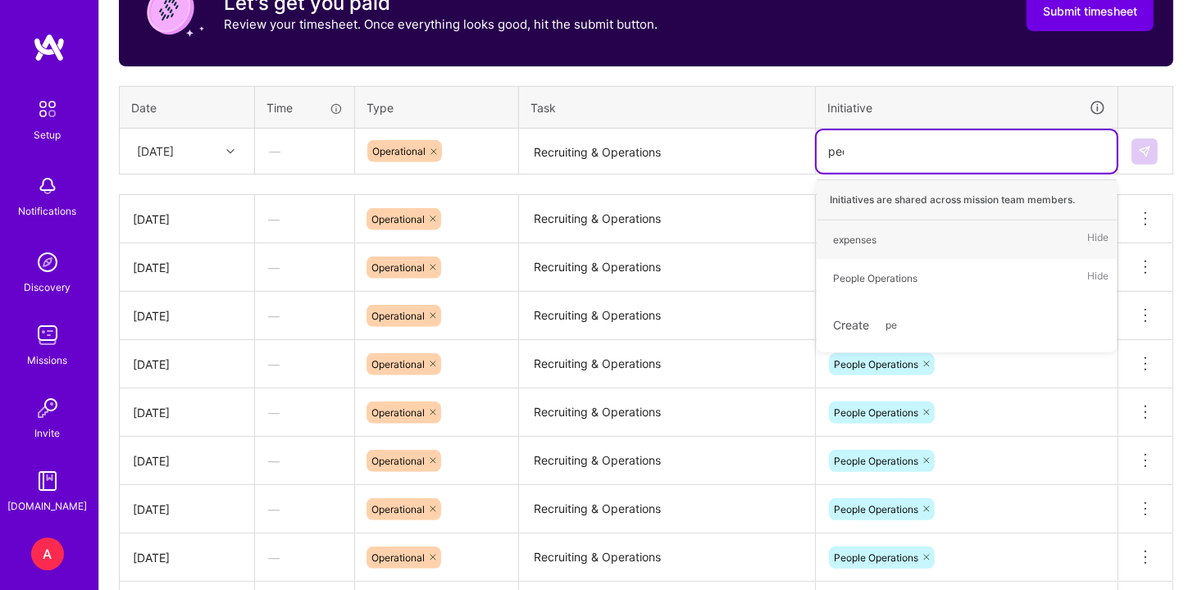
type input "peop"
click at [931, 242] on div "People Operations Hide" at bounding box center [966, 240] width 300 height 39
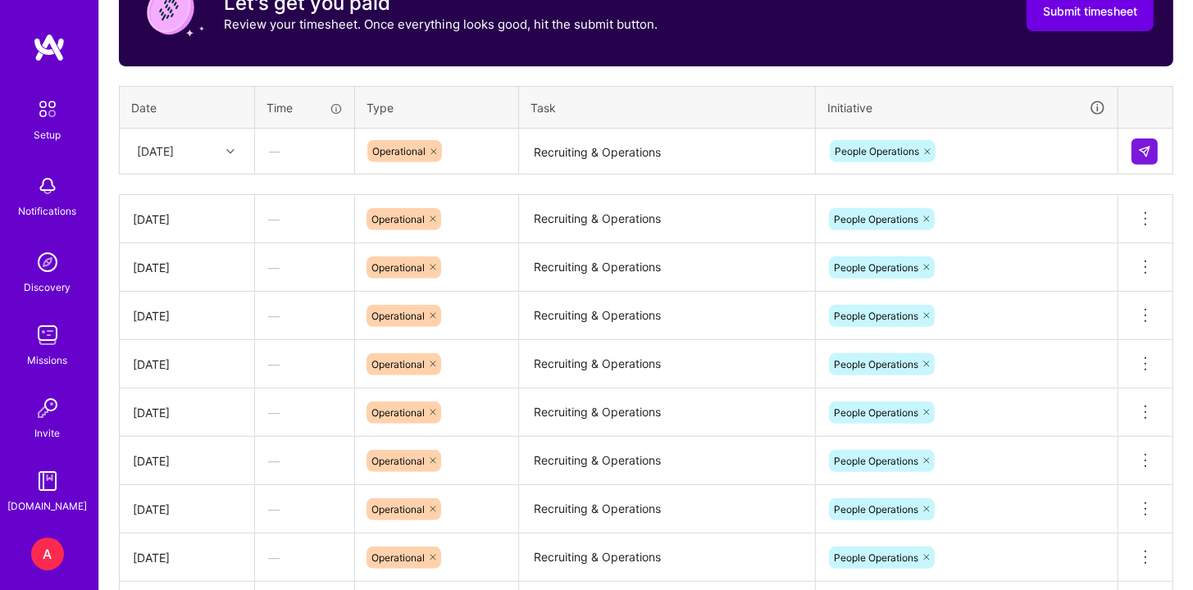
click at [771, 129] on td "Recruiting & Operations" at bounding box center [667, 152] width 297 height 46
click at [1141, 148] on img at bounding box center [1144, 151] width 13 height 13
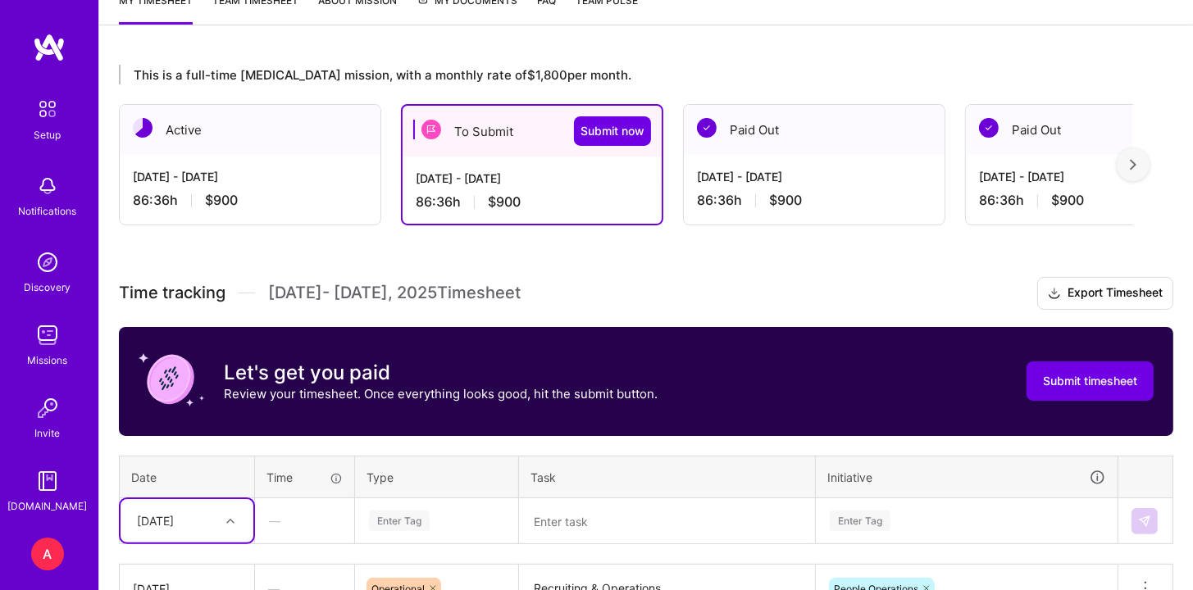
scroll to position [231, 0]
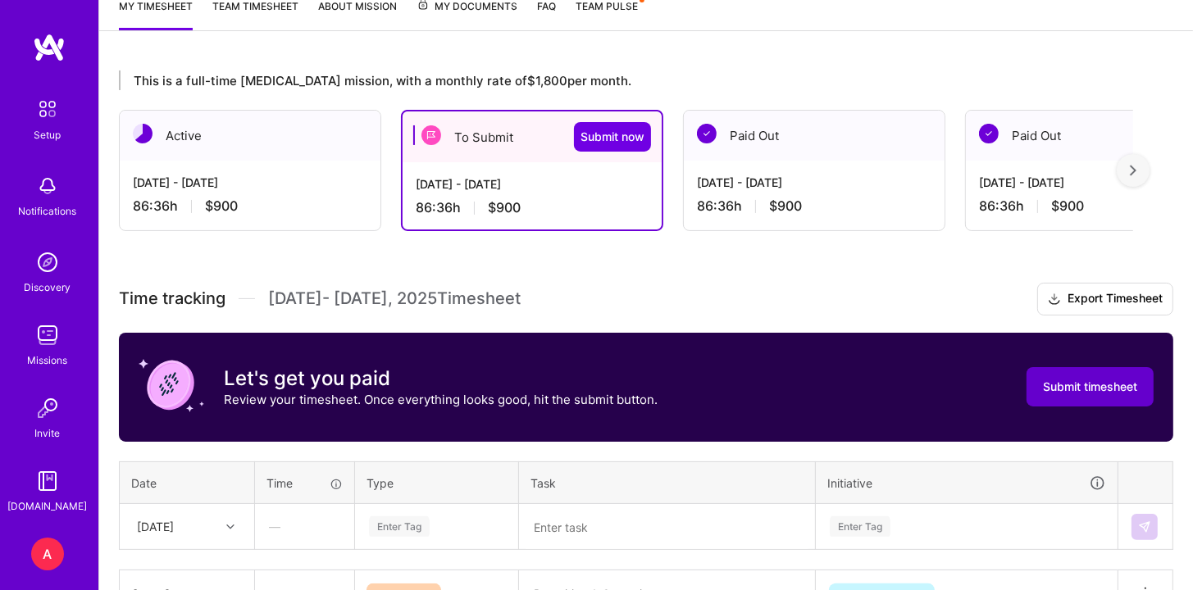
click at [1118, 386] on span "Submit timesheet" at bounding box center [1090, 387] width 94 height 16
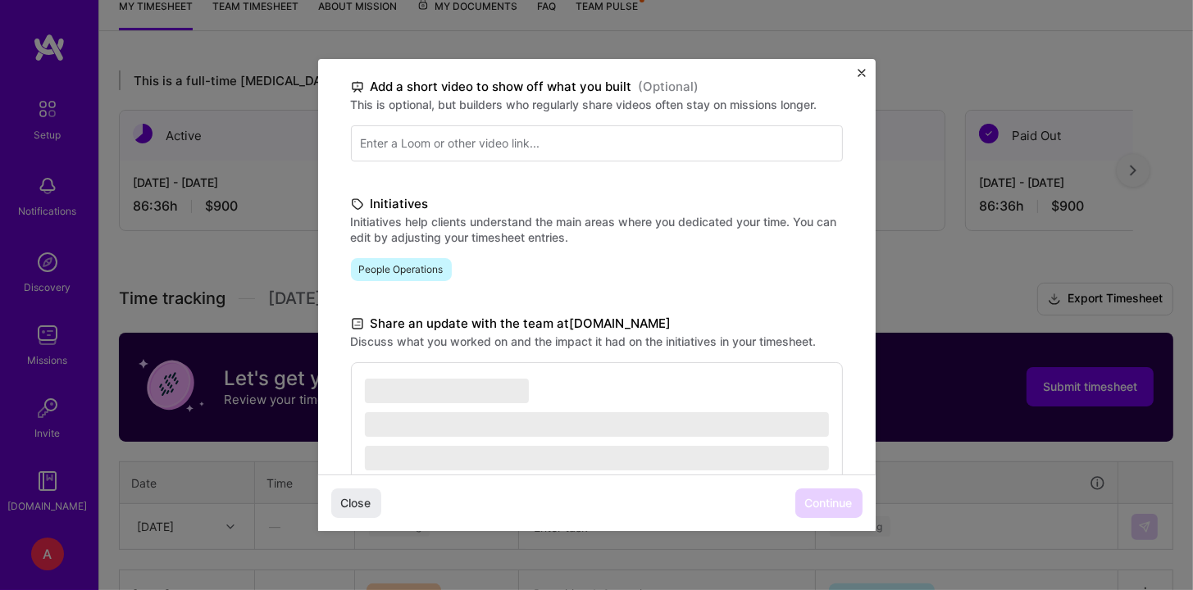
scroll to position [400, 0]
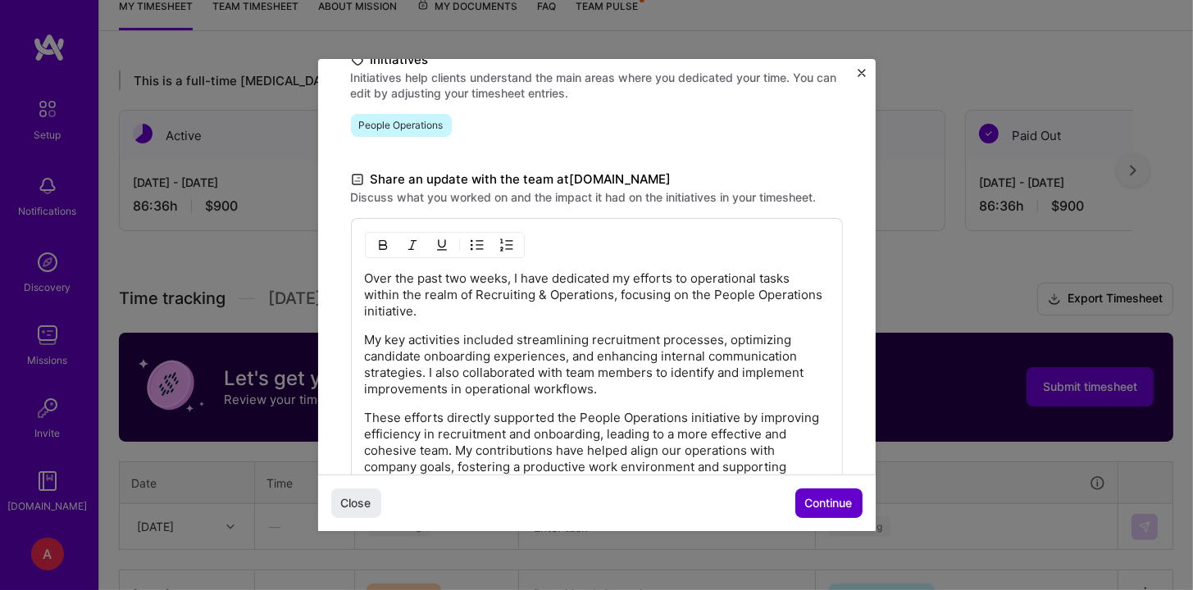
click at [805, 498] on span "Continue" at bounding box center [829, 503] width 48 height 16
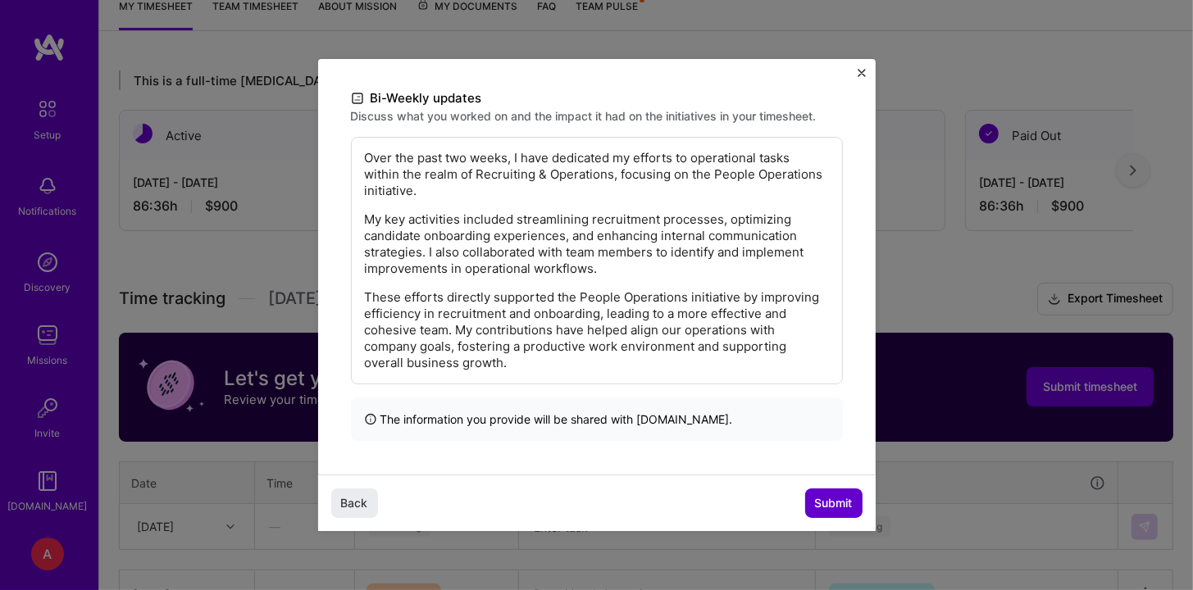
scroll to position [236, 0]
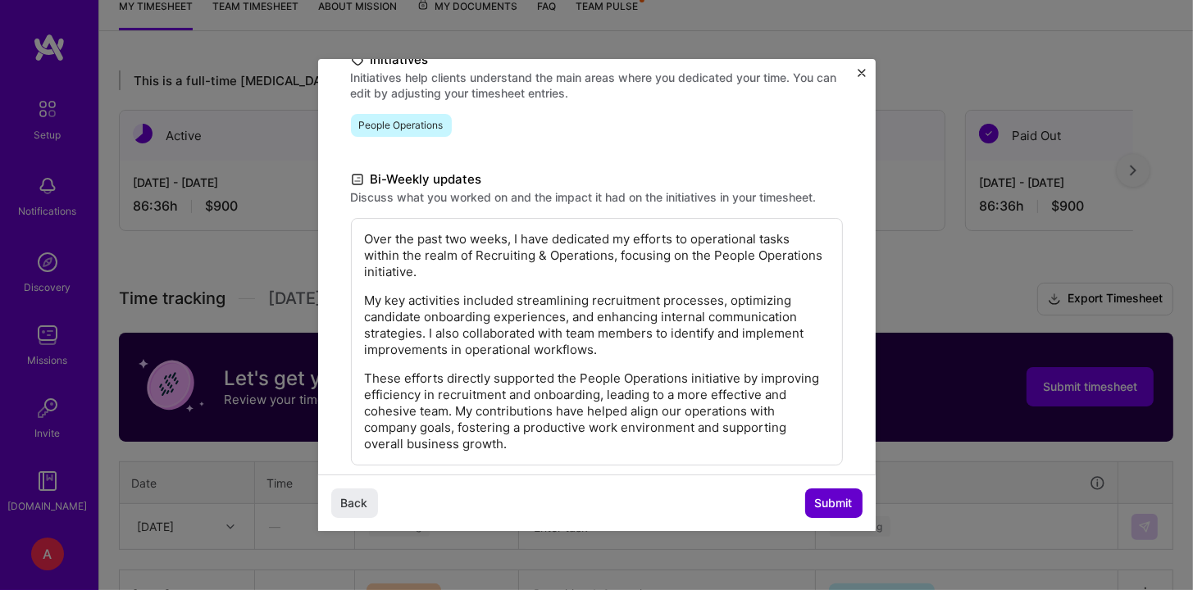
click at [832, 505] on span "Submit" at bounding box center [834, 503] width 38 height 16
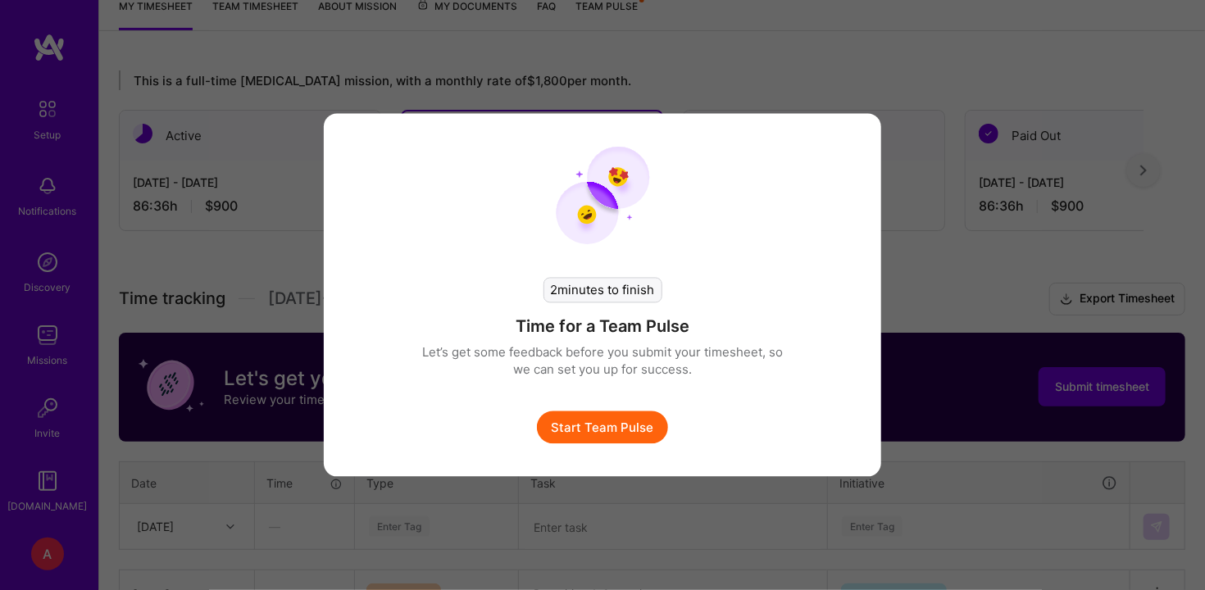
click at [634, 423] on button "Start Team Pulse" at bounding box center [602, 428] width 131 height 33
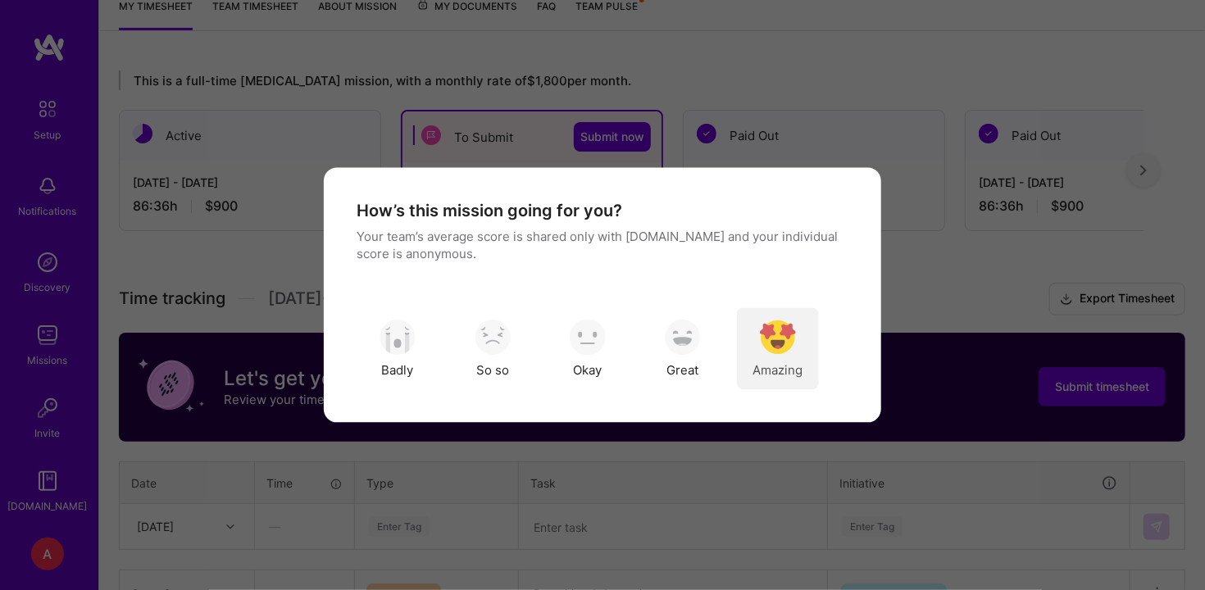
click at [785, 337] on img "modal" at bounding box center [778, 337] width 36 height 36
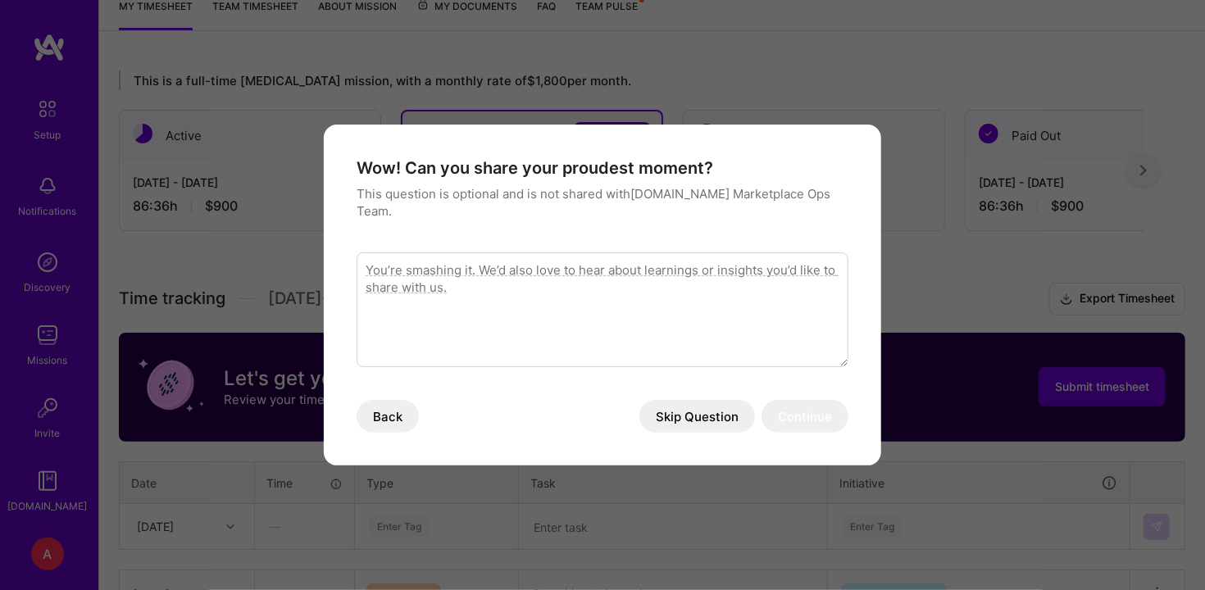
click at [690, 406] on button "Skip Question" at bounding box center [697, 416] width 116 height 33
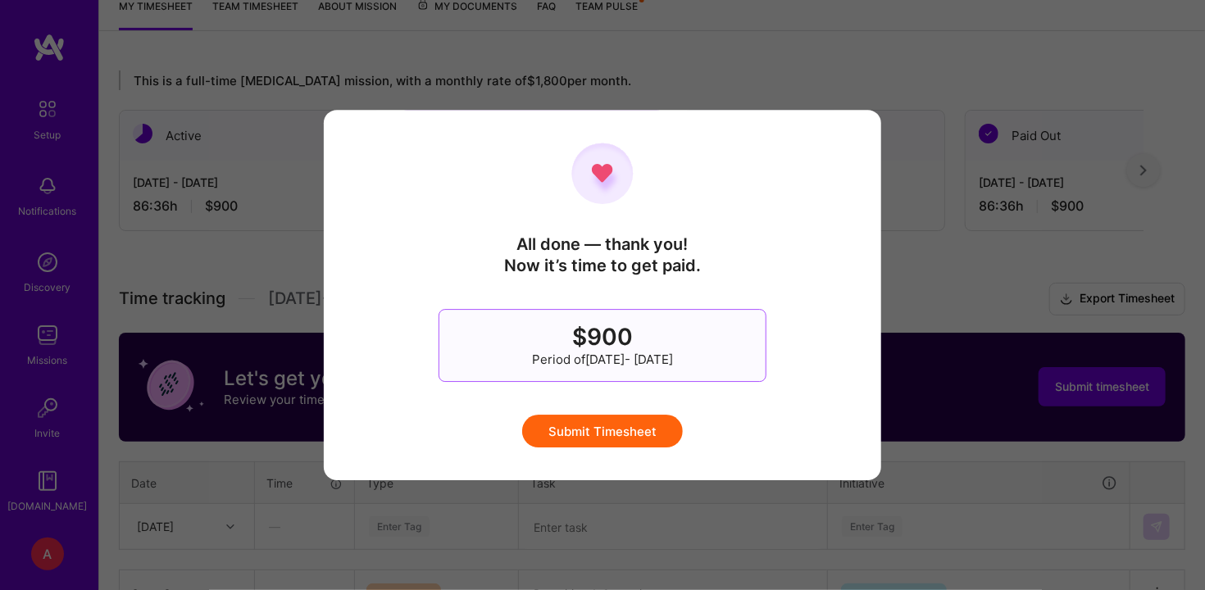
click at [633, 425] on button "Submit Timesheet" at bounding box center [602, 431] width 161 height 33
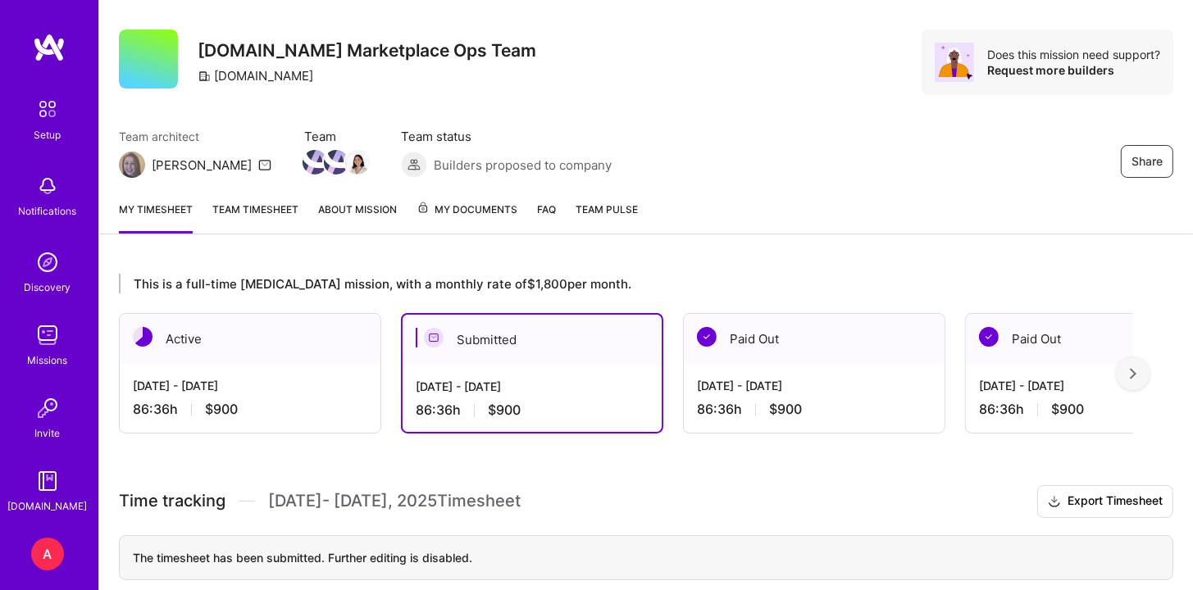
scroll to position [0, 0]
